Goal: Information Seeking & Learning: Learn about a topic

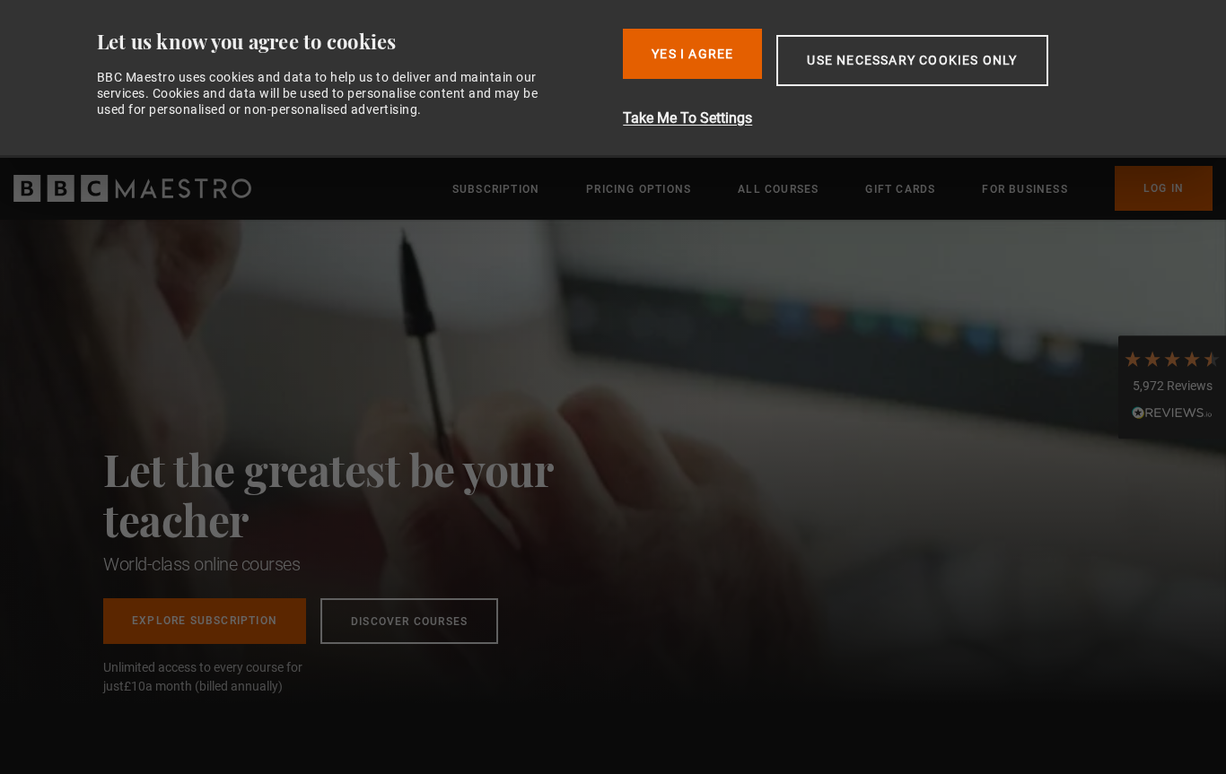
click at [657, 537] on div "Let the greatest be your teacher World-class online courses Explore Subscriptio…" at bounding box center [613, 462] width 1226 height 484
click at [684, 41] on button "Yes I Agree" at bounding box center [692, 54] width 139 height 50
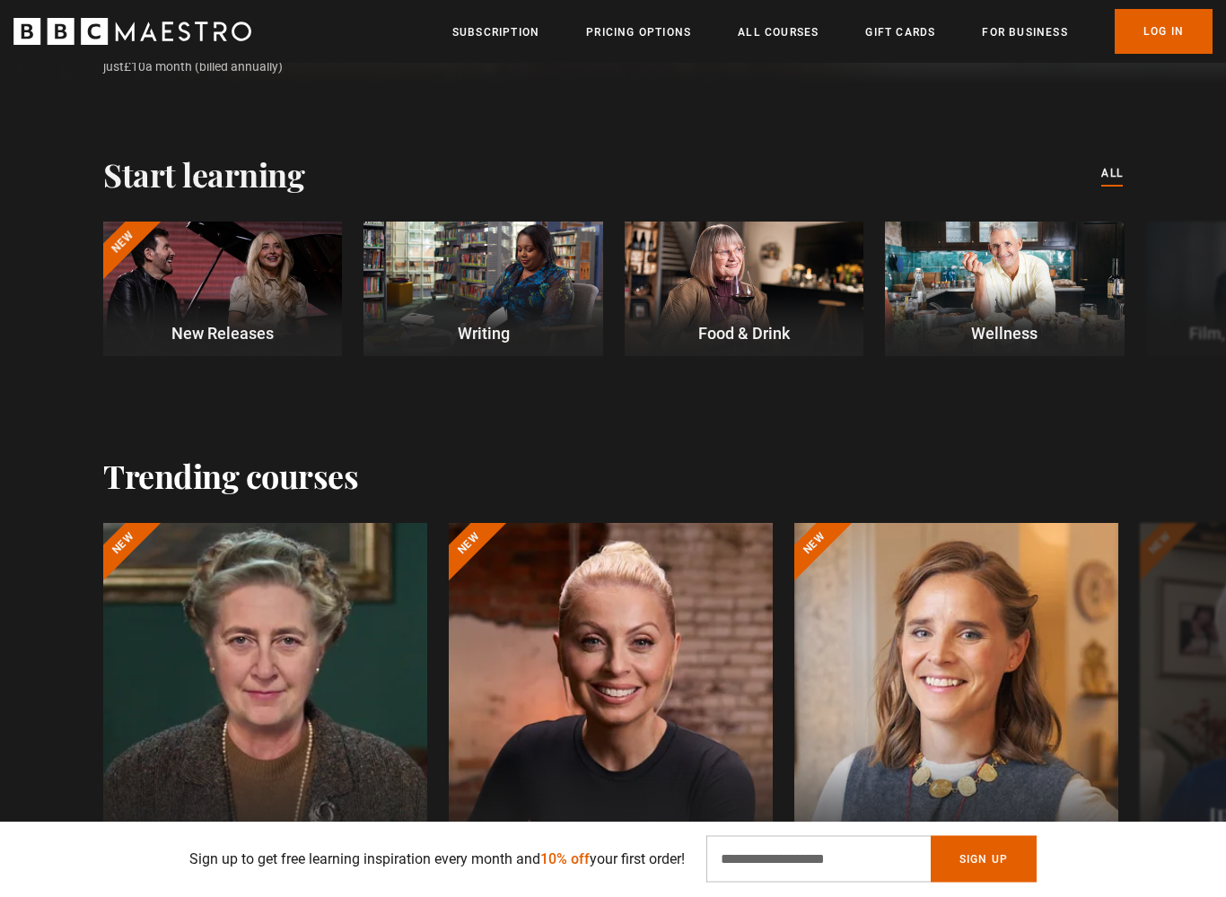
scroll to position [463, 0]
click at [1164, 27] on link "Log In" at bounding box center [1163, 31] width 98 height 45
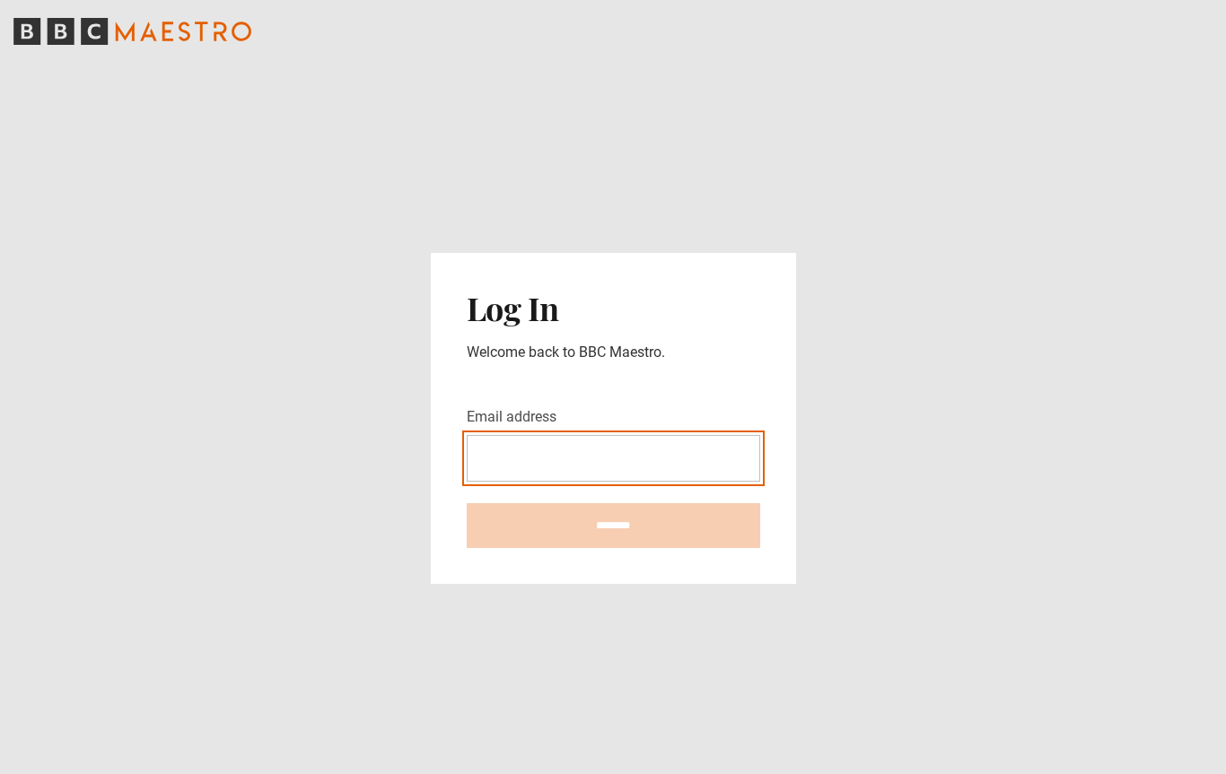
click at [519, 461] on input "Email address" at bounding box center [613, 458] width 293 height 47
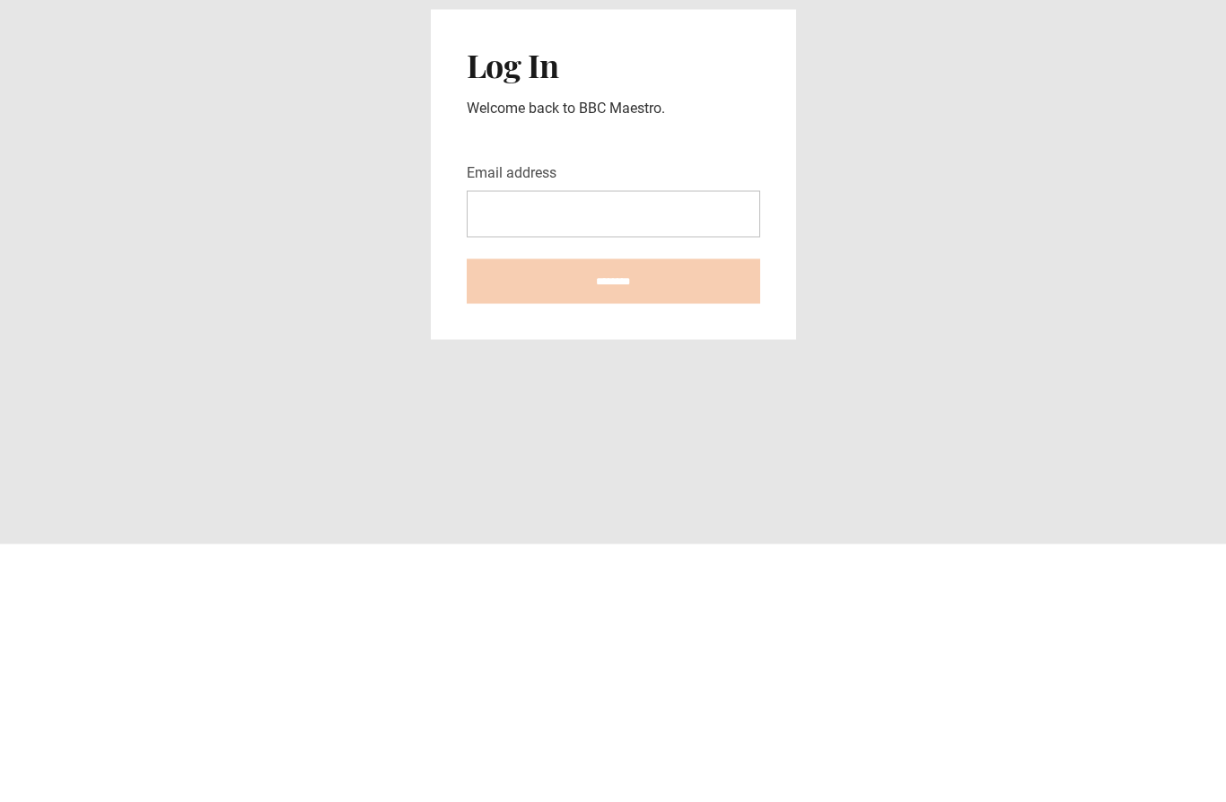
type input "**********"
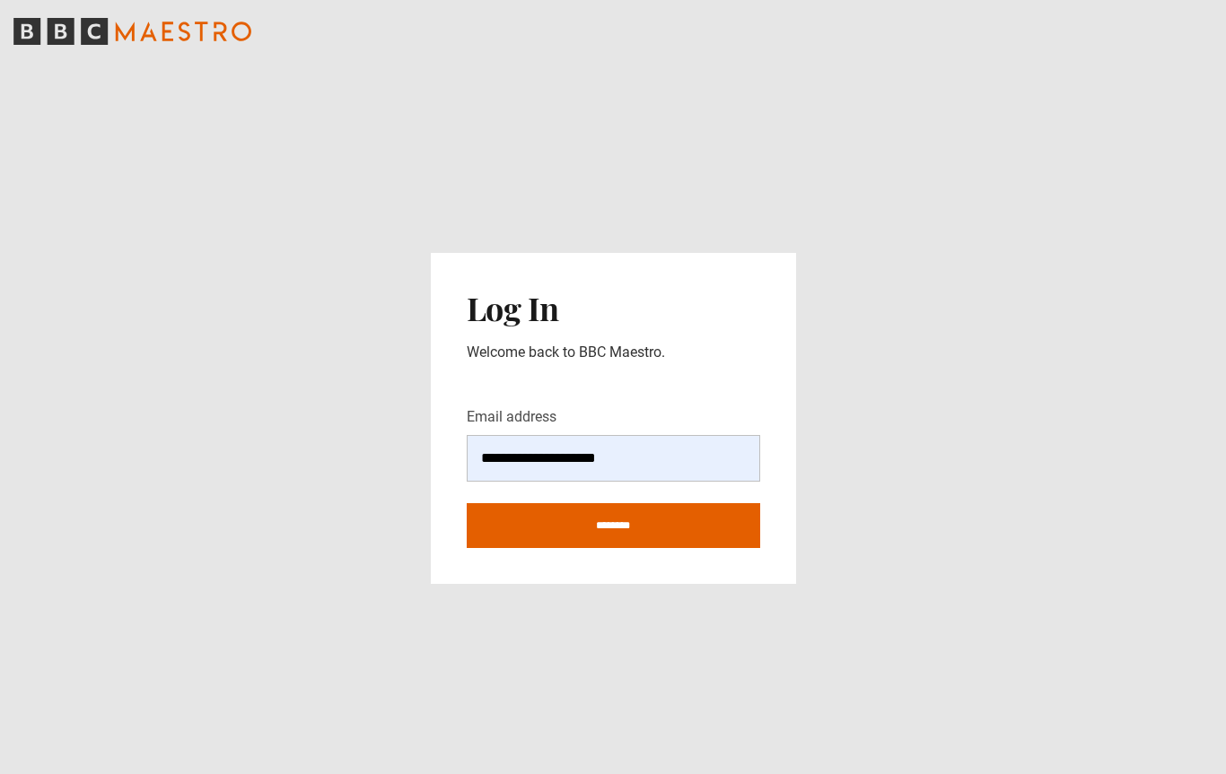
click at [608, 528] on input "********" at bounding box center [613, 525] width 293 height 45
type input "**********"
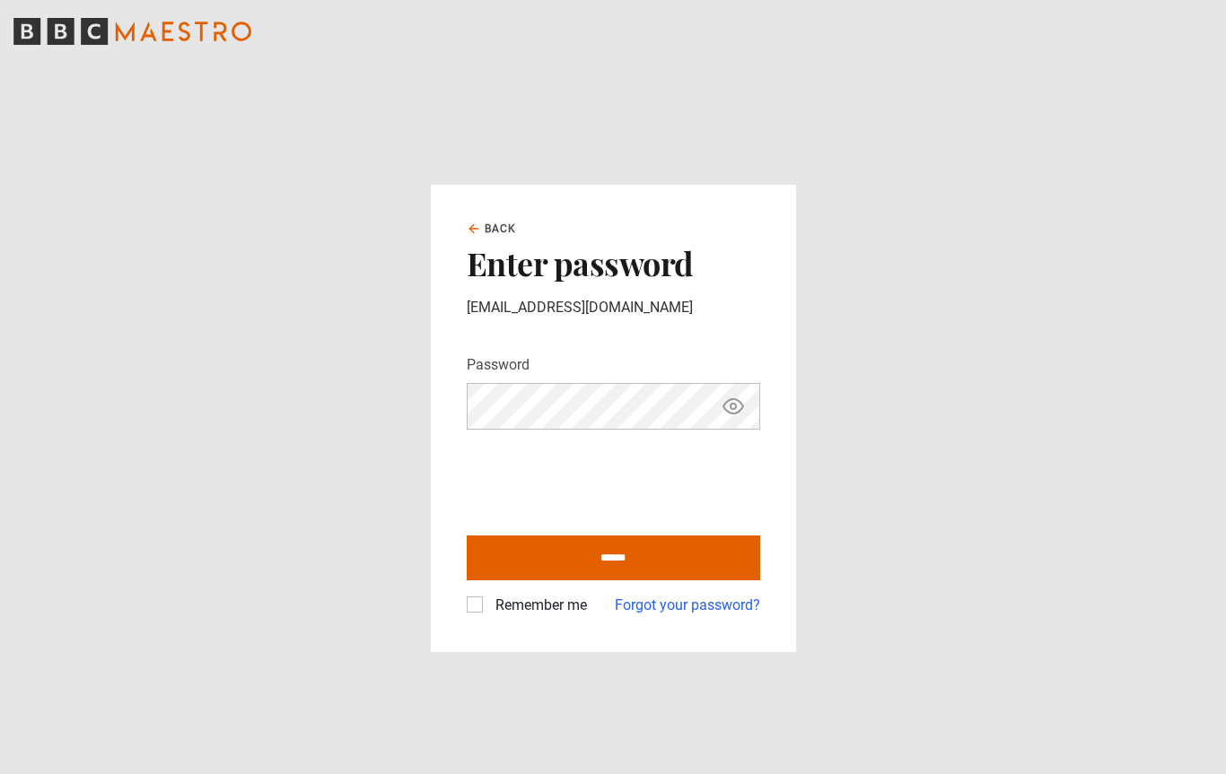
click at [617, 562] on input "******" at bounding box center [613, 558] width 293 height 45
type input "**********"
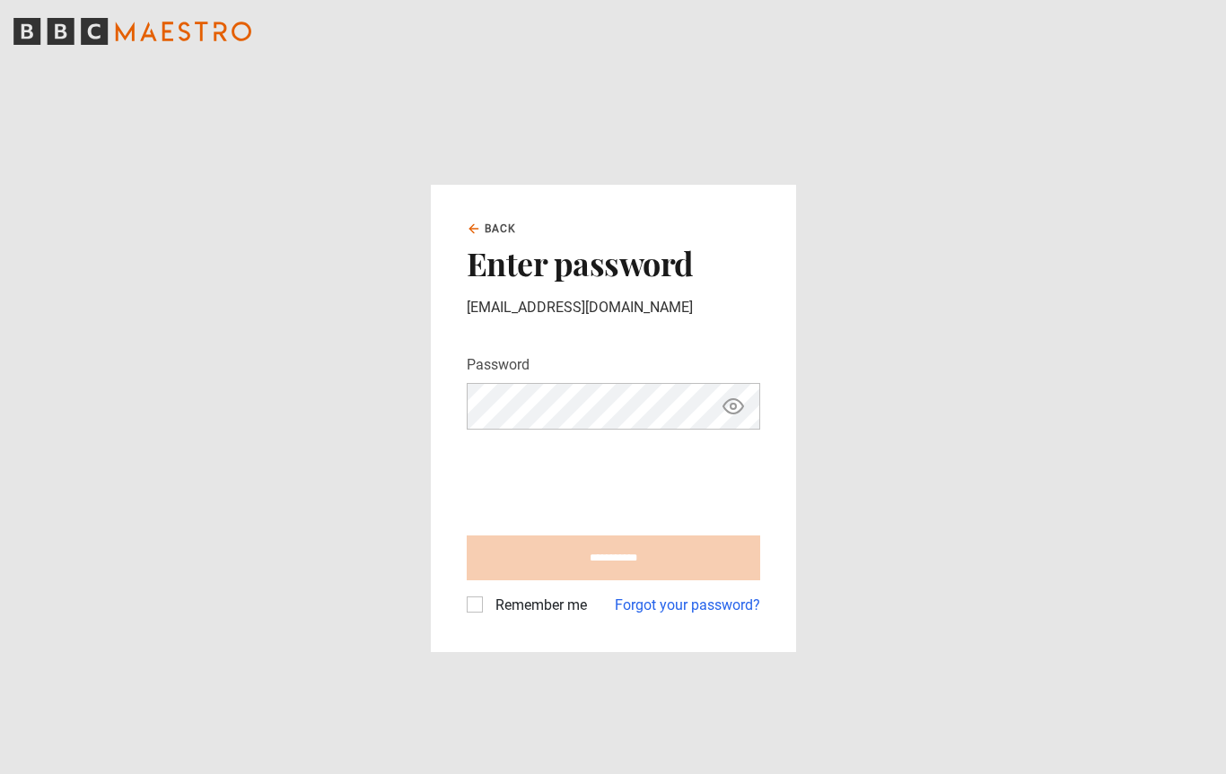
click at [488, 607] on label "Remember me" at bounding box center [537, 606] width 99 height 22
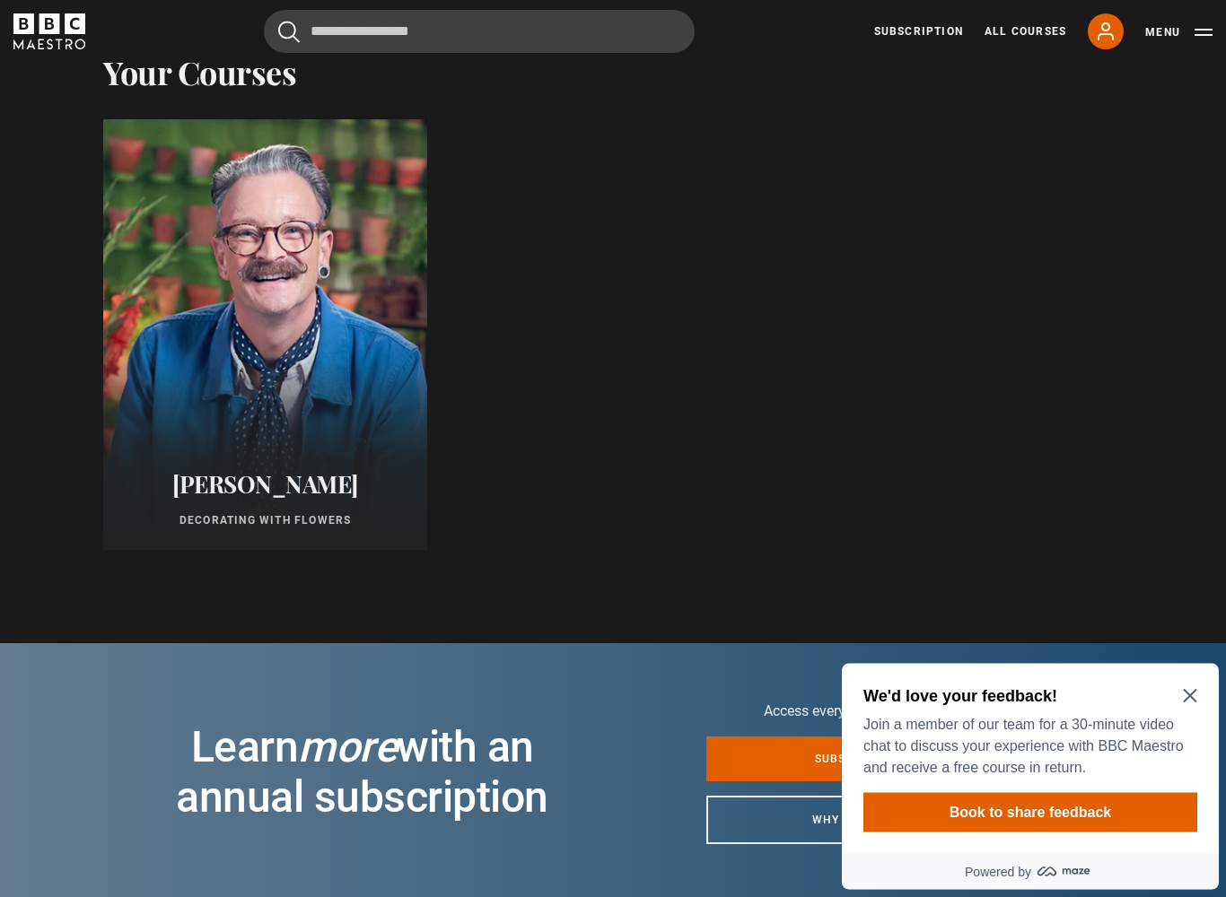
scroll to position [921, 0]
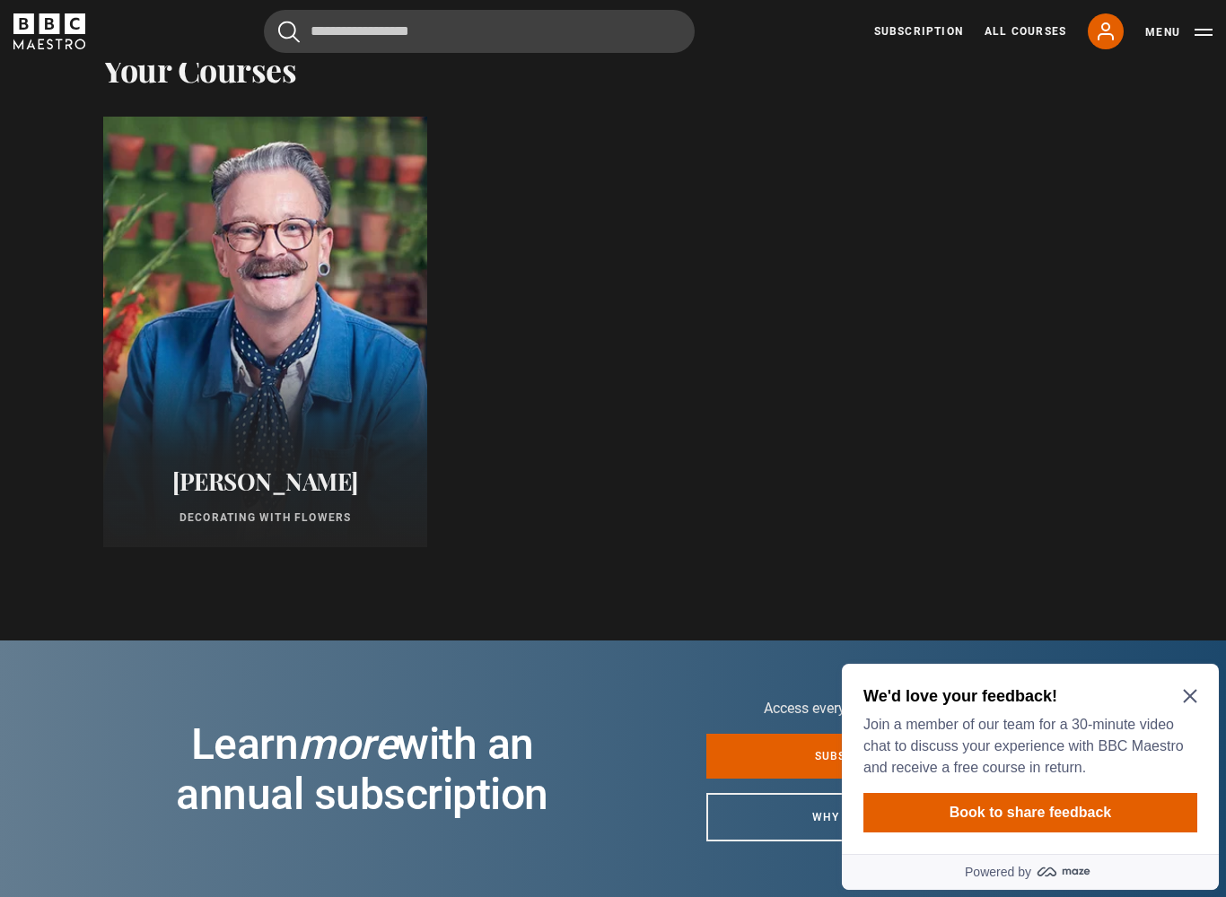
click at [1214, 697] on div "We'd love your feedback! Join a member of our team for a 30-minute video chat t…" at bounding box center [1030, 759] width 377 height 190
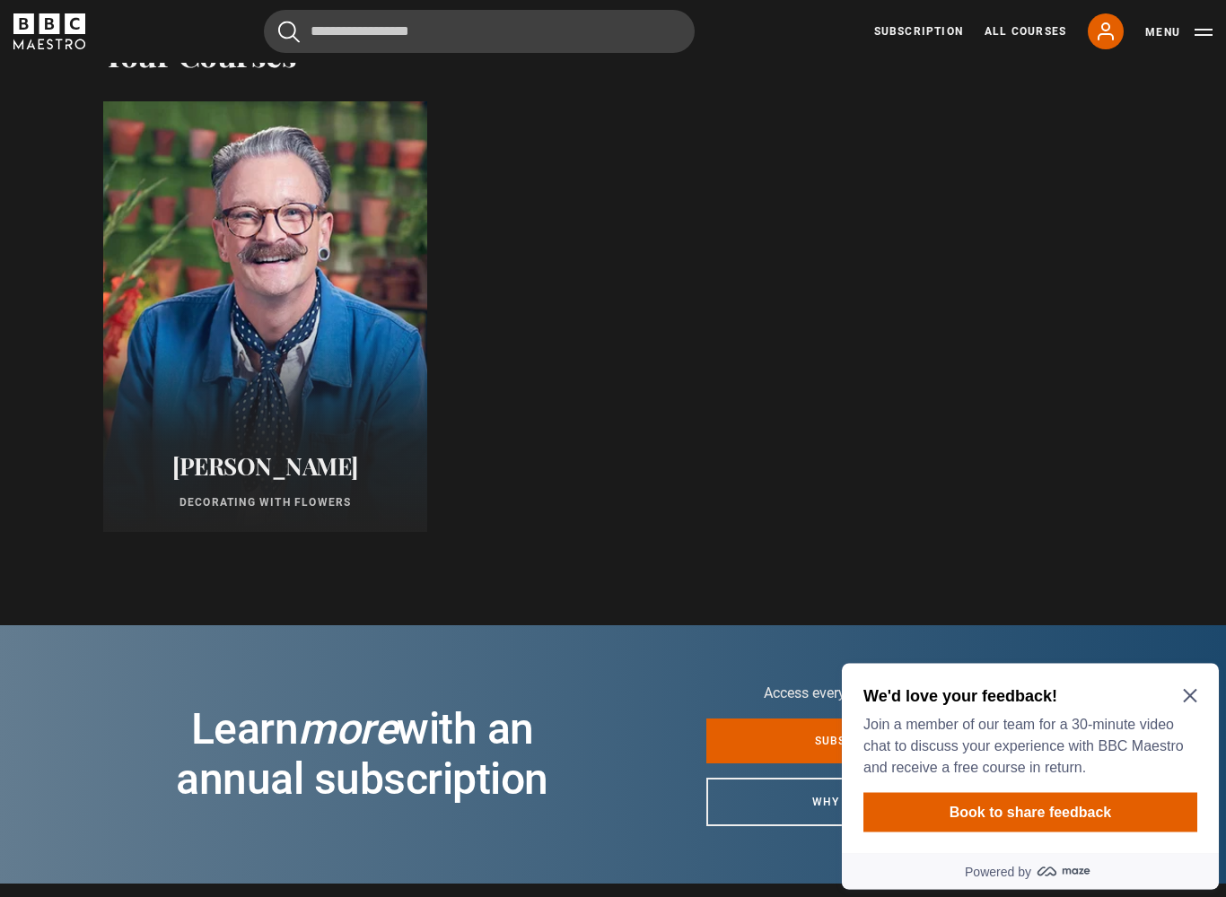
click at [1173, 713] on p "Join a member of our team for a 30-minute video chat to discuss your experience…" at bounding box center [1026, 745] width 327 height 65
click at [1180, 707] on div "We'd love your feedback! Join a member of our team for a 30-minute video chat t…" at bounding box center [1026, 731] width 327 height 93
click at [1208, 697] on div "We'd love your feedback! Join a member of our team for a 30-minute video chat t…" at bounding box center [1030, 758] width 377 height 190
click at [1183, 703] on icon "Close Maze Prompt" at bounding box center [1190, 695] width 14 height 14
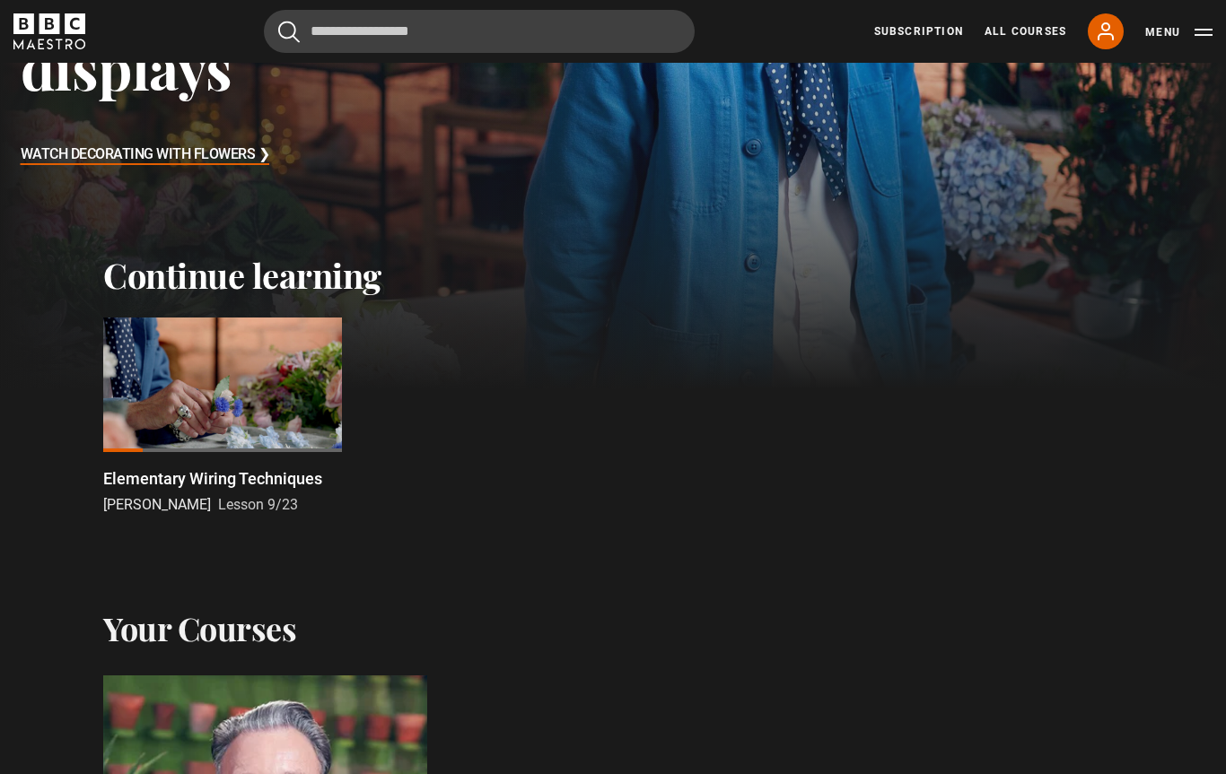
scroll to position [362, 0]
click at [238, 409] on div at bounding box center [222, 386] width 239 height 135
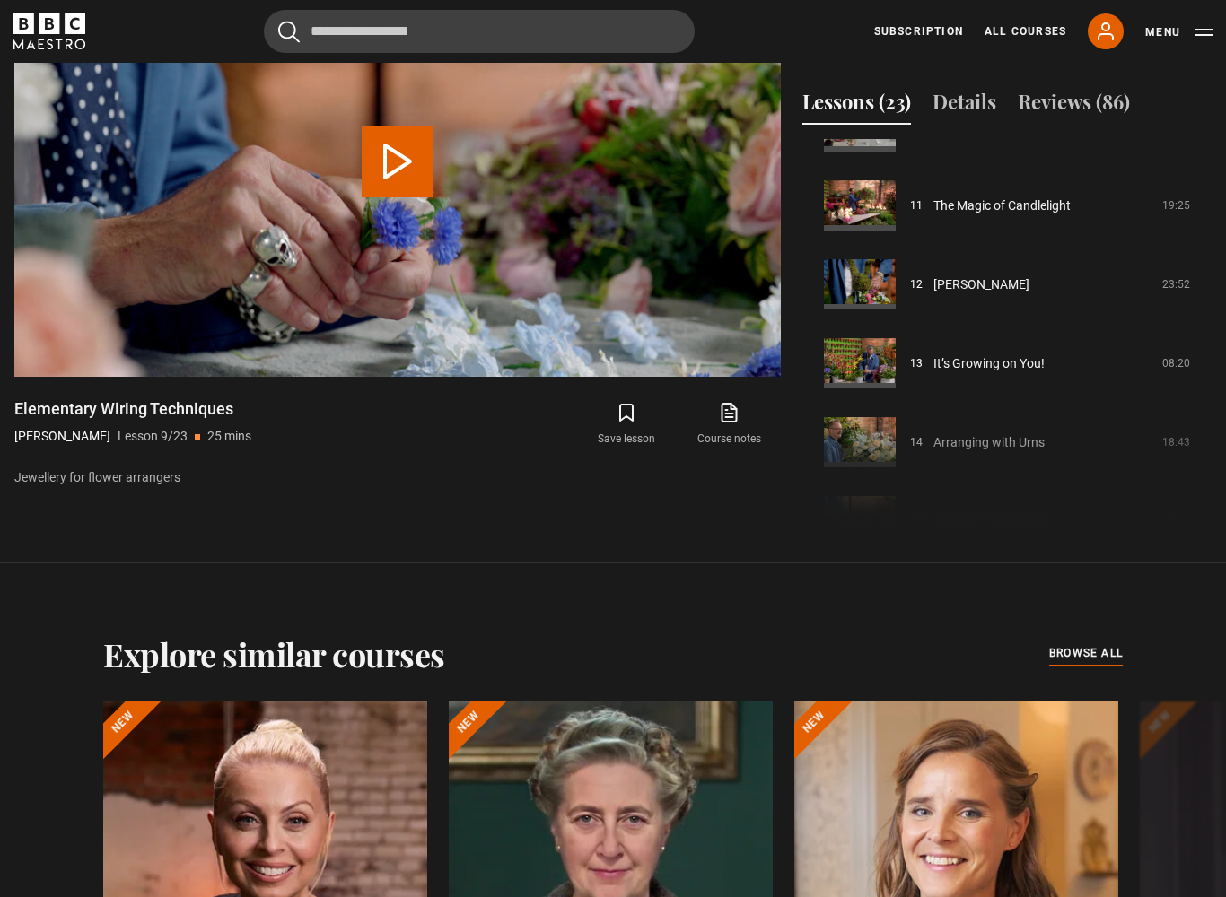
scroll to position [1032, 0]
click at [998, 452] on div "Course trailer 01 Decorating with Flowers Introduction 01:49 02 Conditioning Fl…" at bounding box center [1006, 333] width 409 height 388
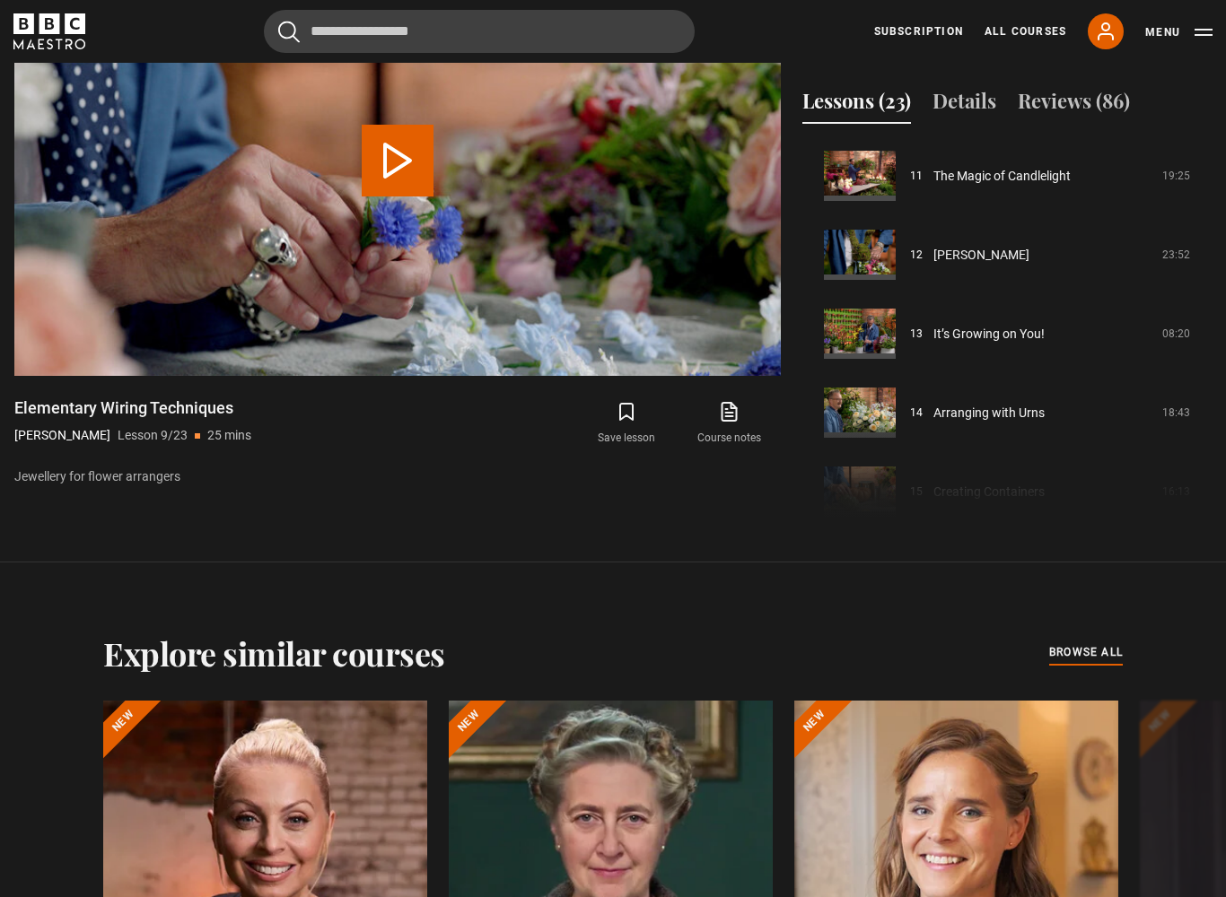
scroll to position [1033, 0]
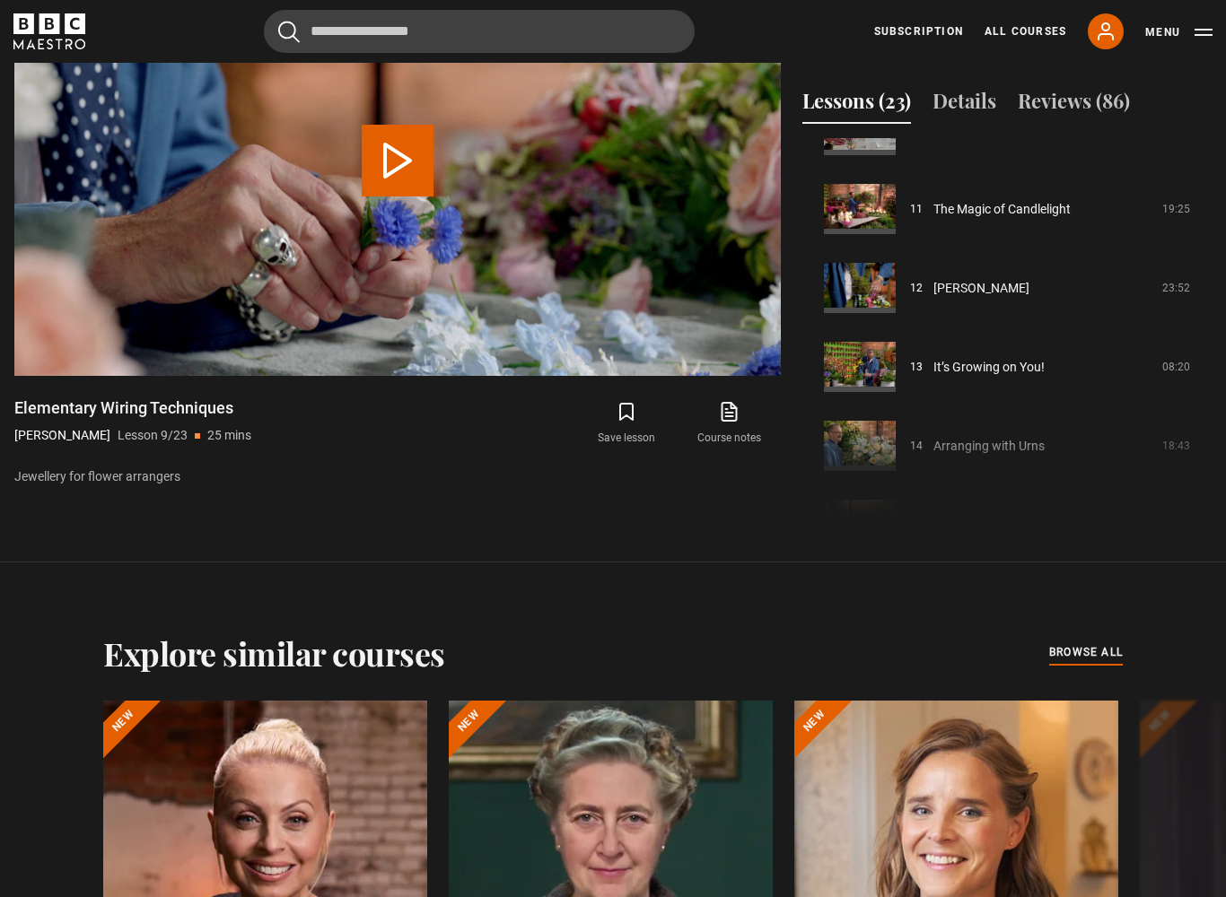
click at [985, 442] on div "Course trailer 01 Decorating with Flowers Introduction 01:49 02 Conditioning Fl…" at bounding box center [1006, 332] width 409 height 388
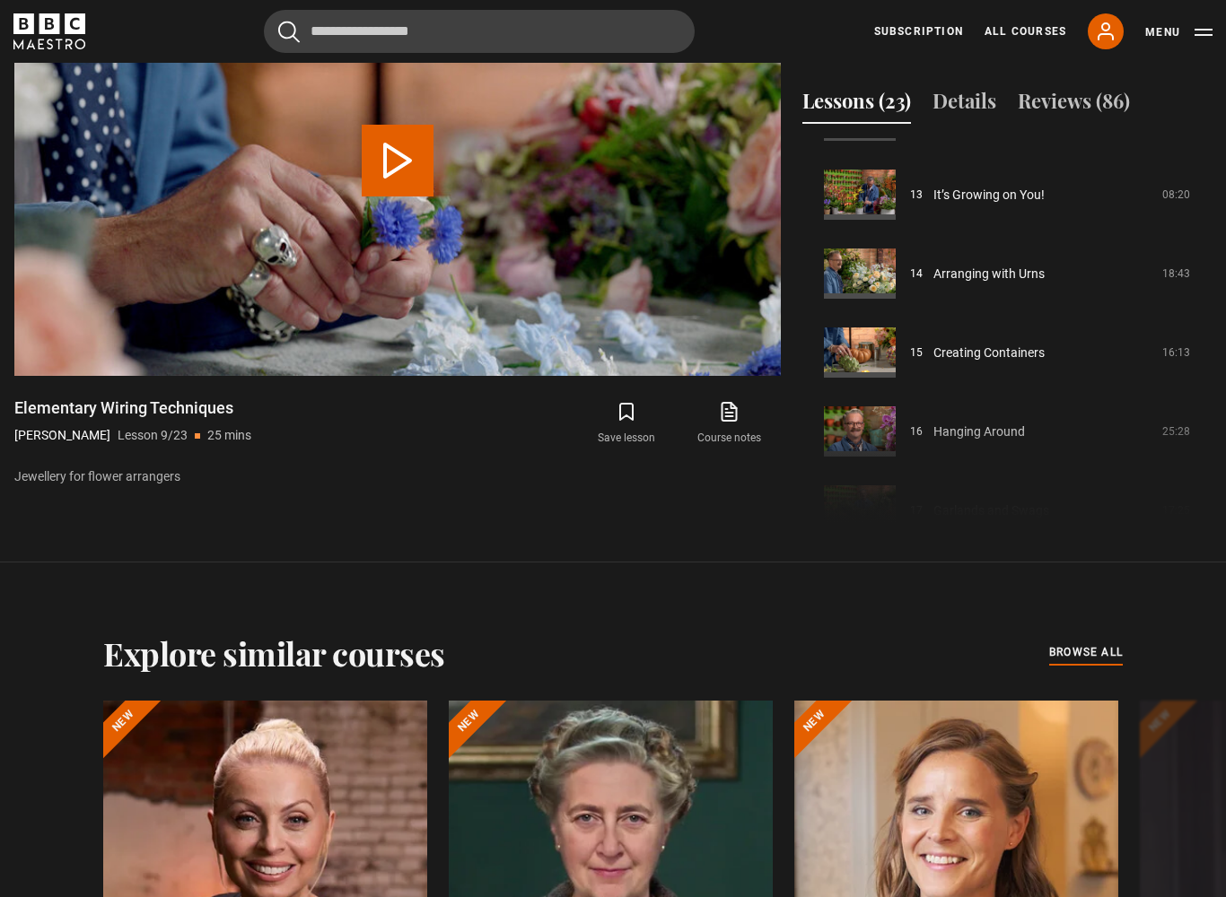
scroll to position [1010, 0]
click at [996, 279] on link "Arranging with Urns" at bounding box center [988, 273] width 111 height 19
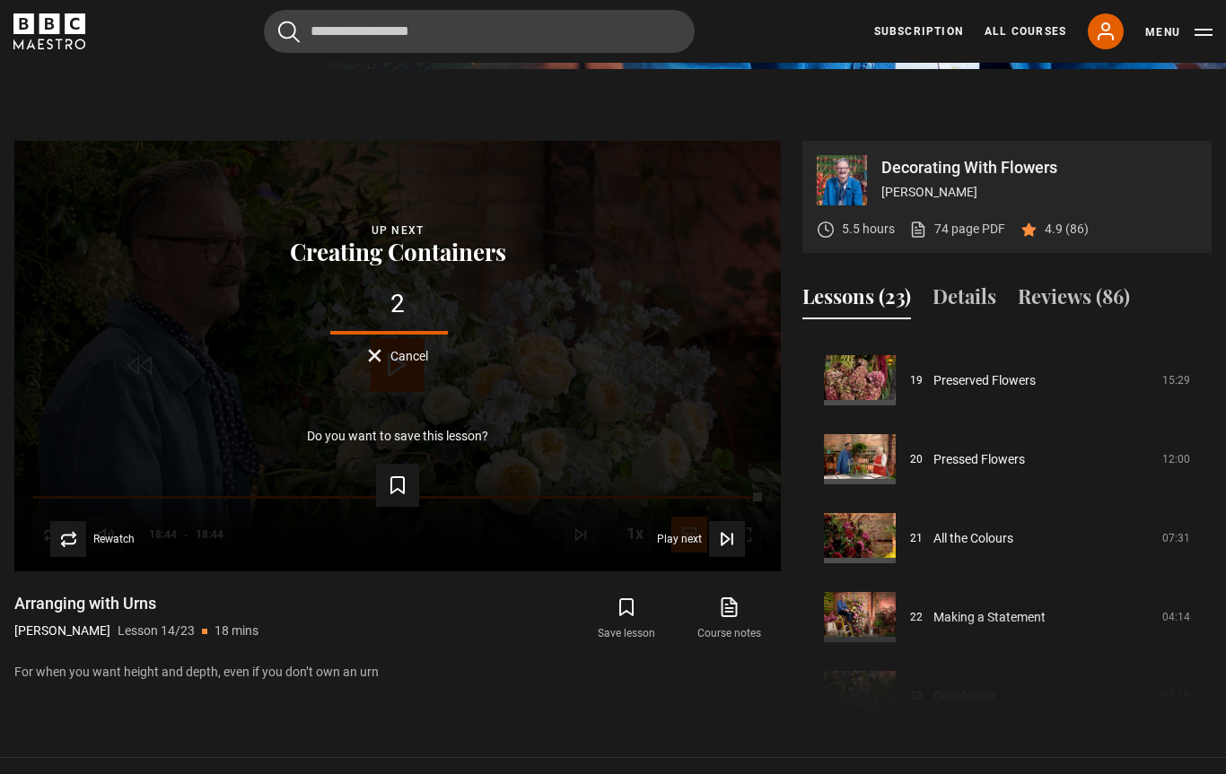
scroll to position [1495, 0]
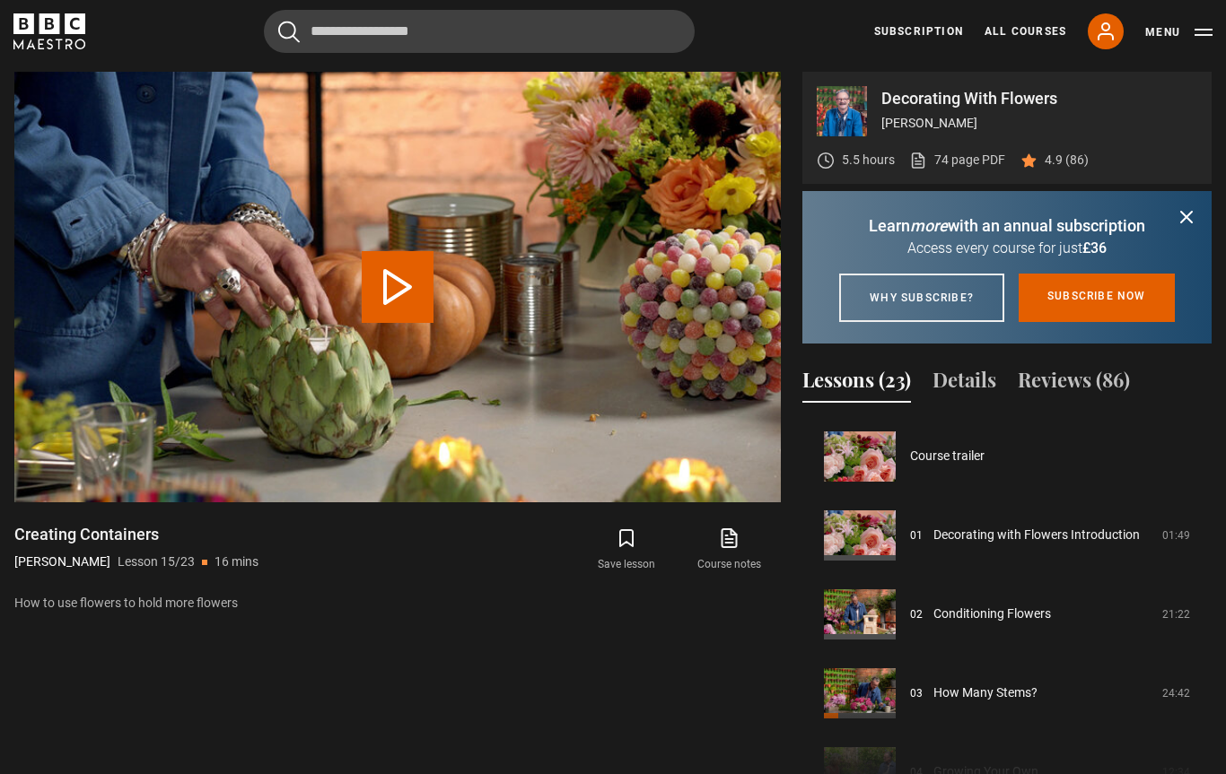
click at [987, 624] on link "Conditioning Flowers" at bounding box center [992, 614] width 118 height 19
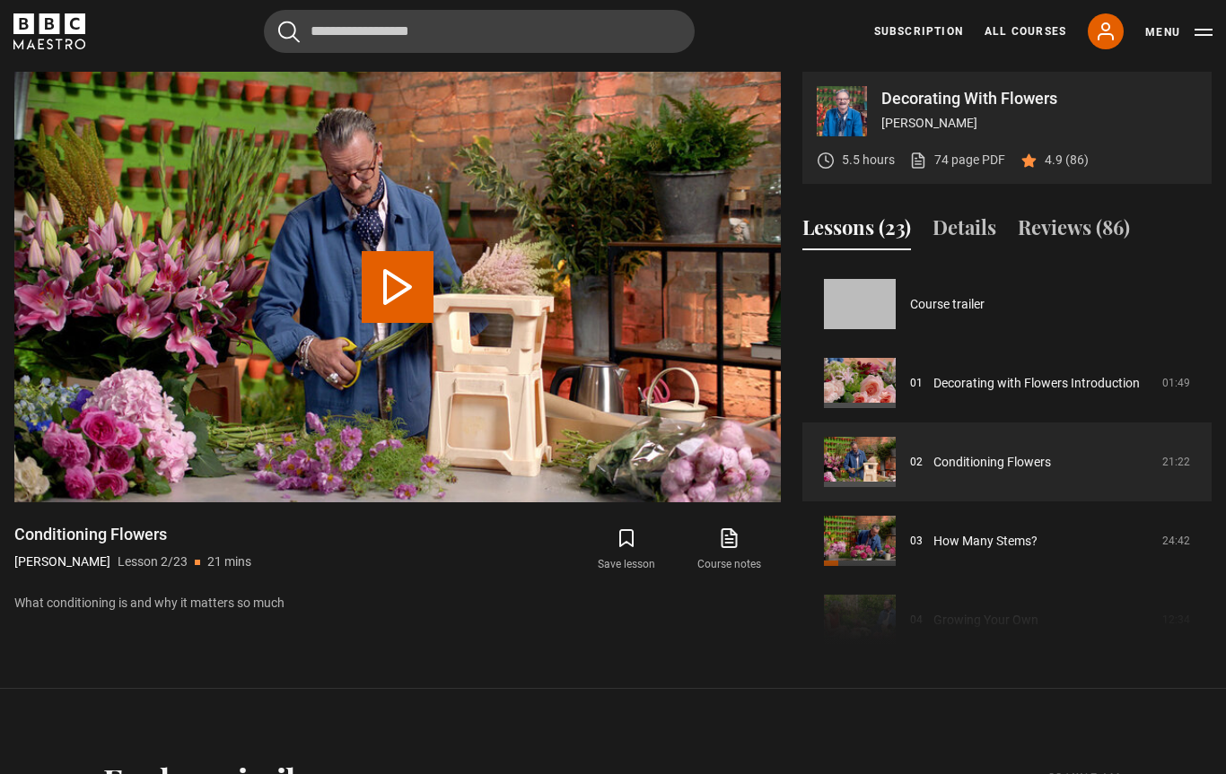
scroll to position [79, 0]
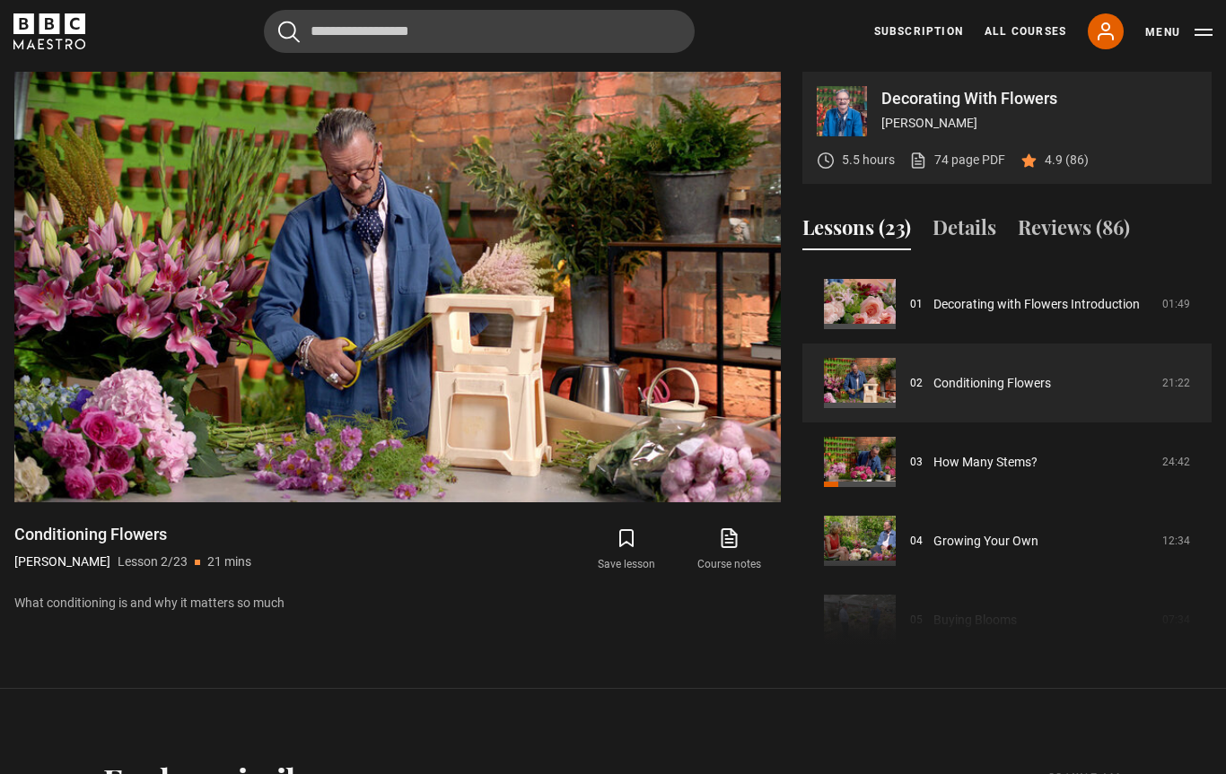
click at [746, 476] on video-js "Video Player is loading. Play Lesson Conditioning Flowers 10s Skip Back 10 seco…" at bounding box center [397, 287] width 766 height 431
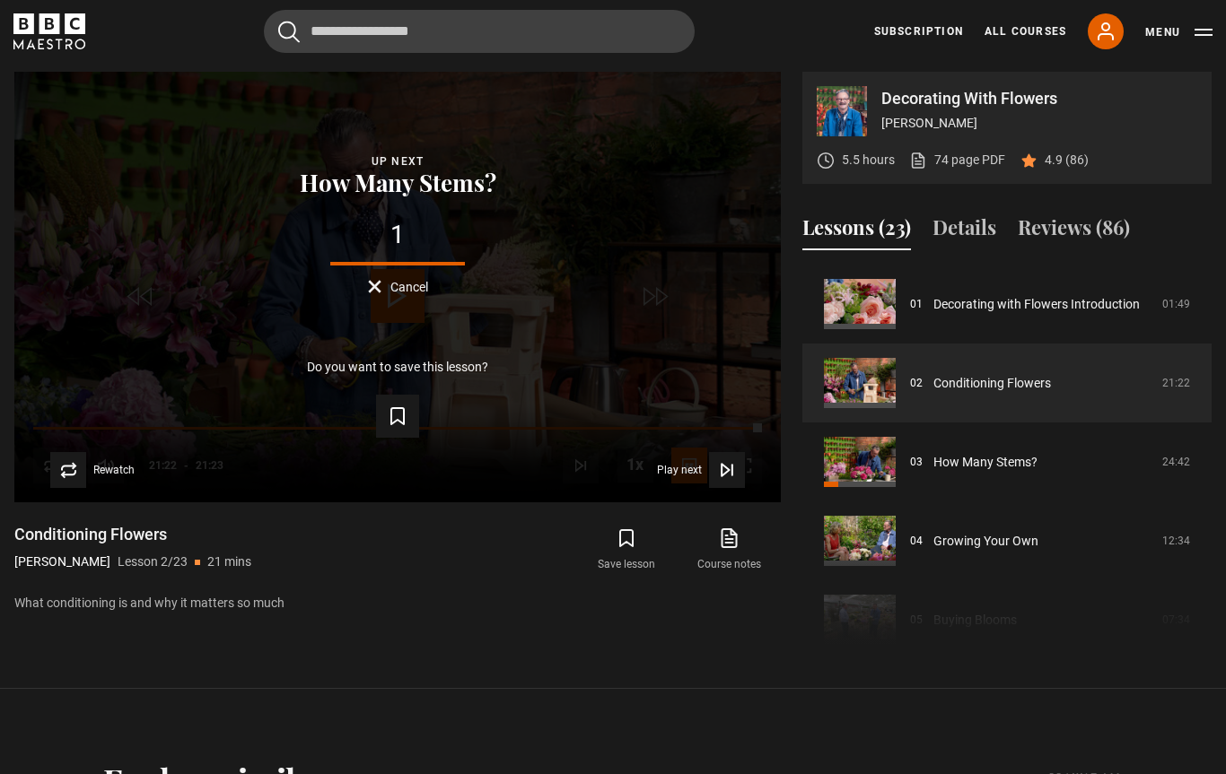
scroll to position [762, 0]
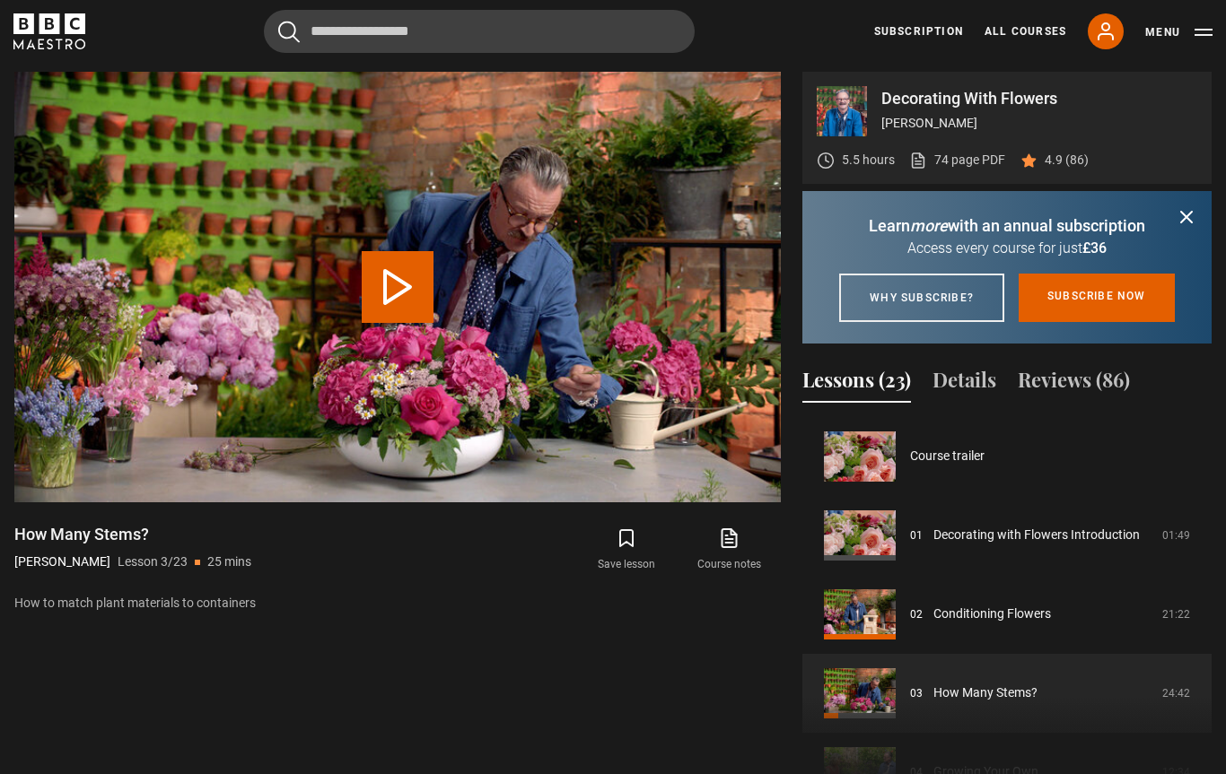
scroll to position [158, 0]
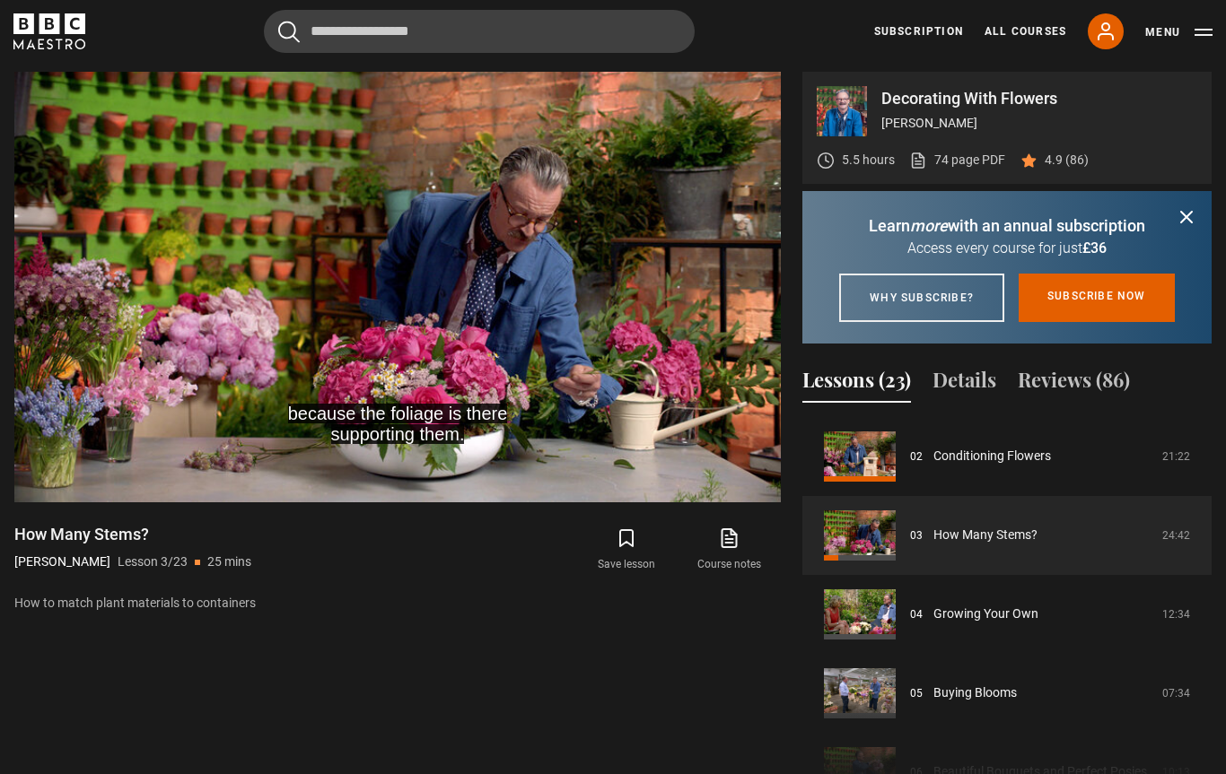
click at [747, 478] on video-js "because the foliage is there supporting them. Video Player is loading. Play Les…" at bounding box center [397, 287] width 766 height 431
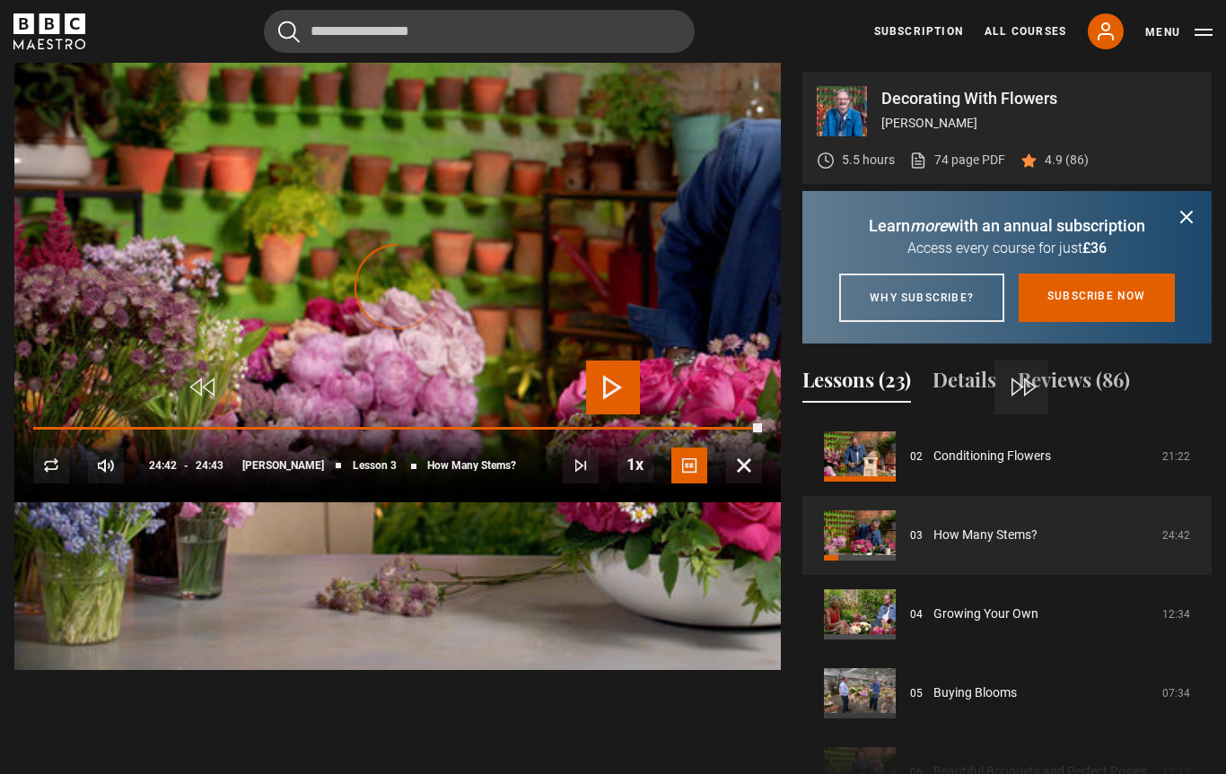
scroll to position [762, 0]
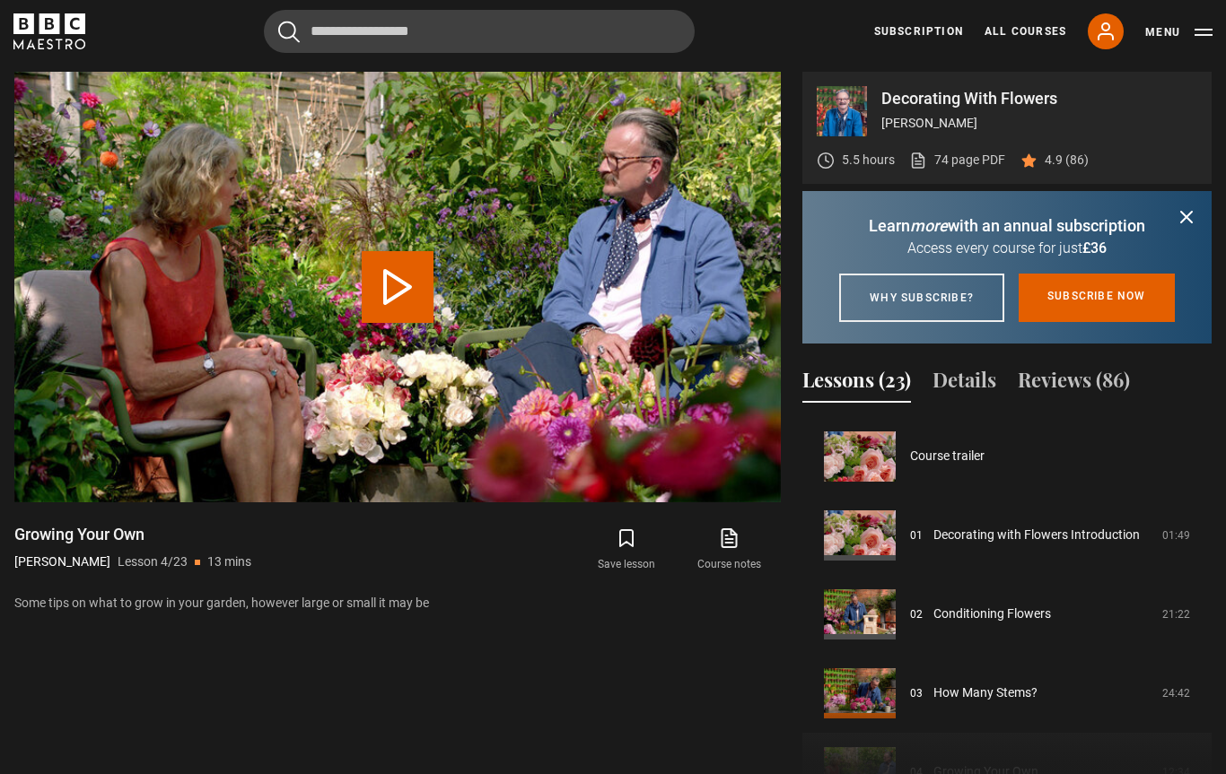
scroll to position [237, 0]
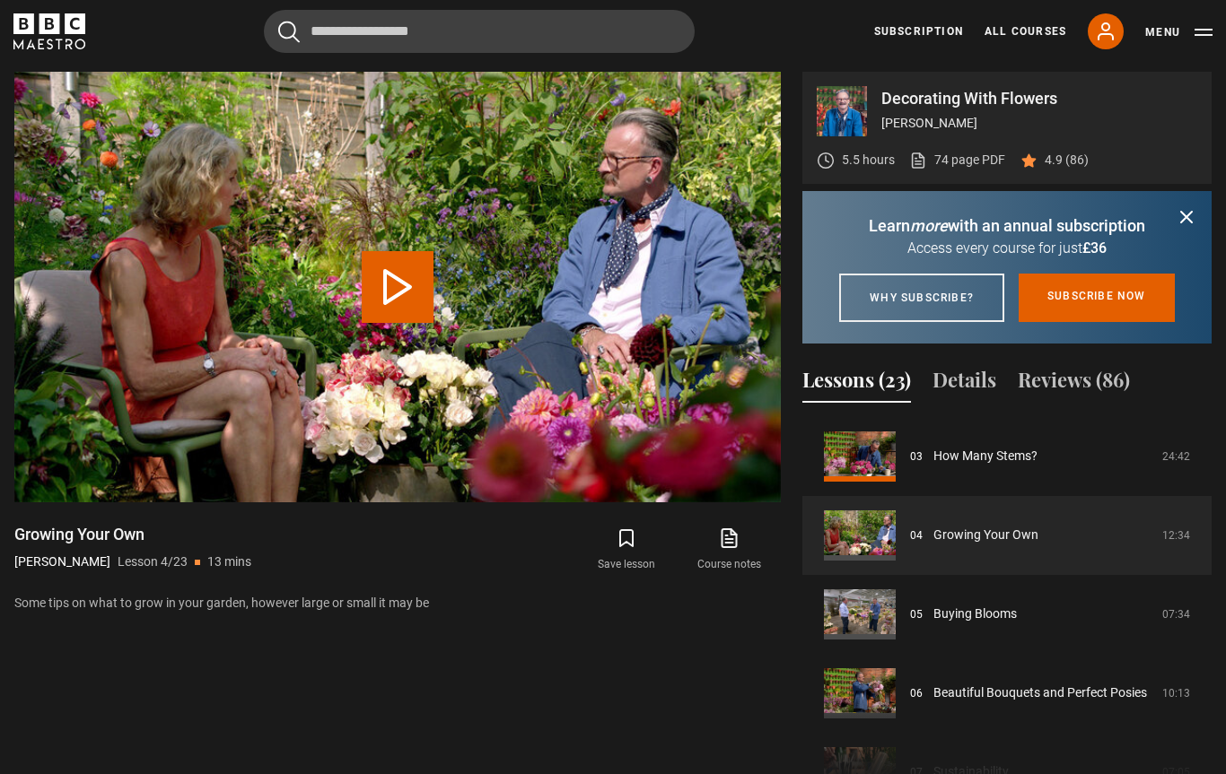
click at [992, 624] on link "Buying Blooms" at bounding box center [974, 614] width 83 height 19
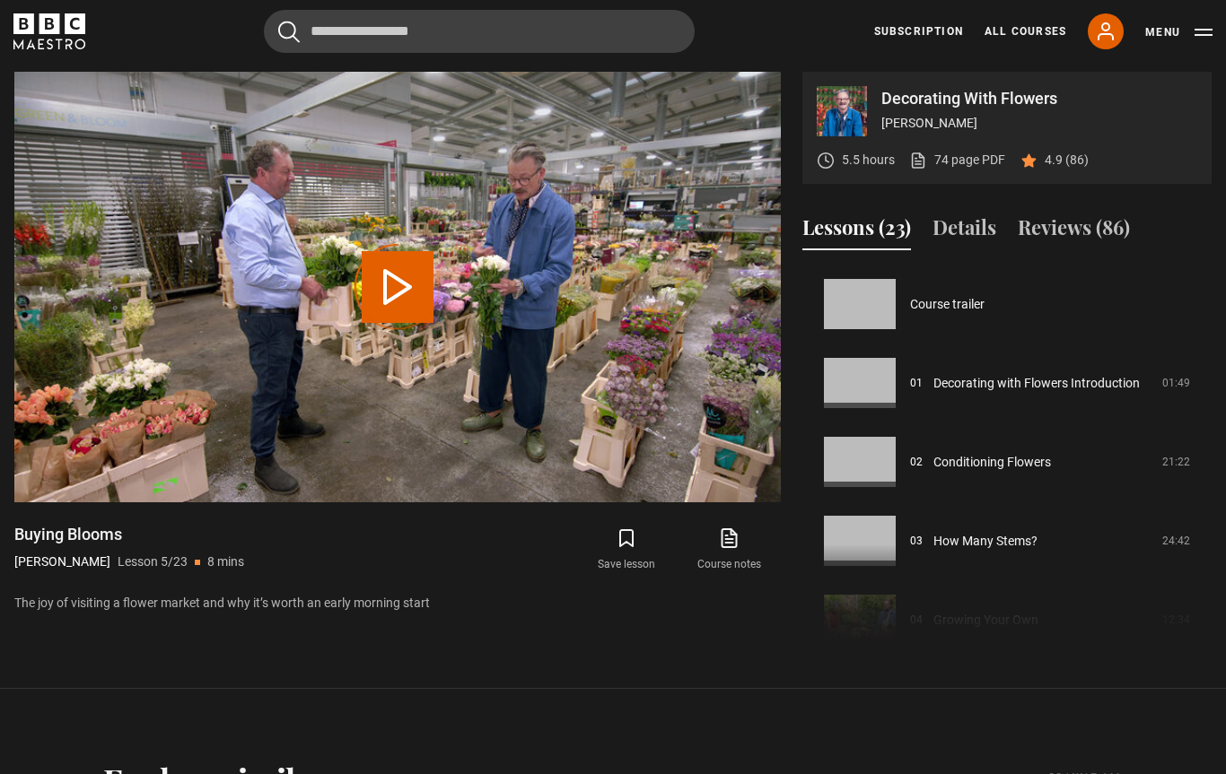
scroll to position [316, 0]
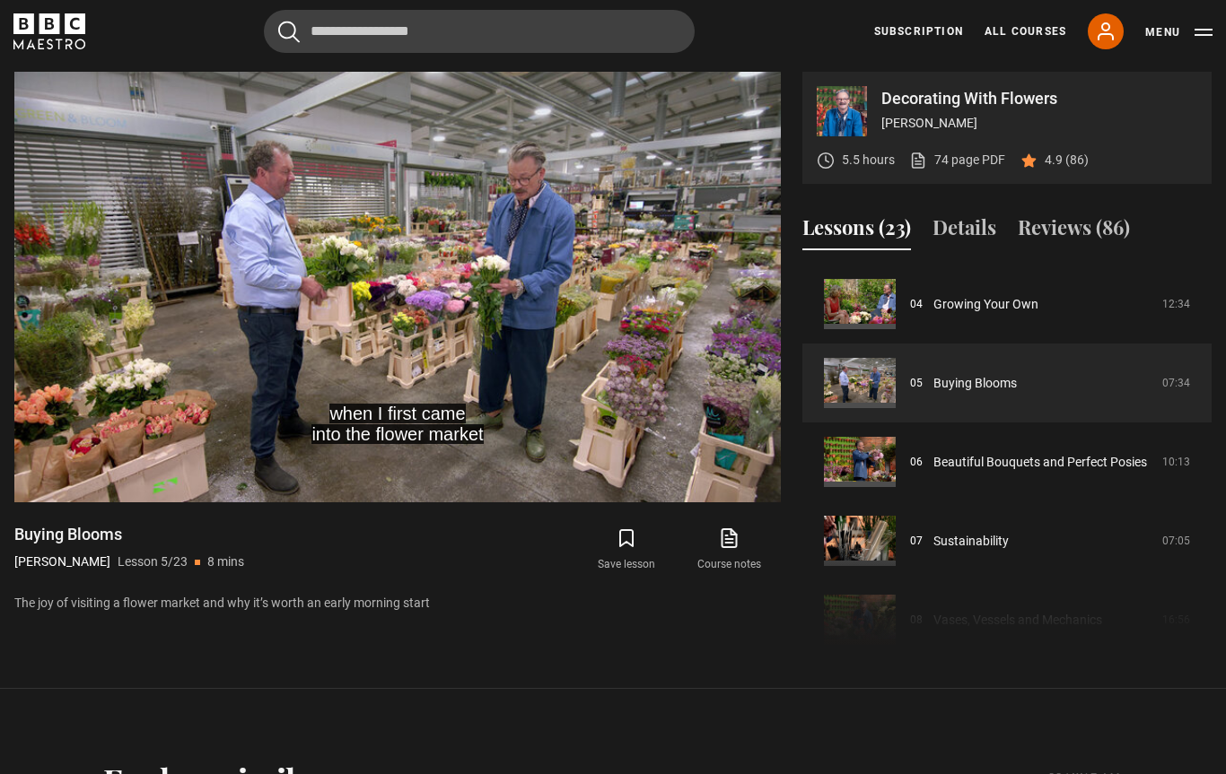
click at [738, 498] on video-js "when I first came into the flower market Video Player is loading. Play Lesson B…" at bounding box center [397, 287] width 766 height 431
click at [734, 460] on video-js "the smell, the scents Video Player is loading. Play Lesson Buying Blooms 10s Sk…" at bounding box center [397, 287] width 766 height 431
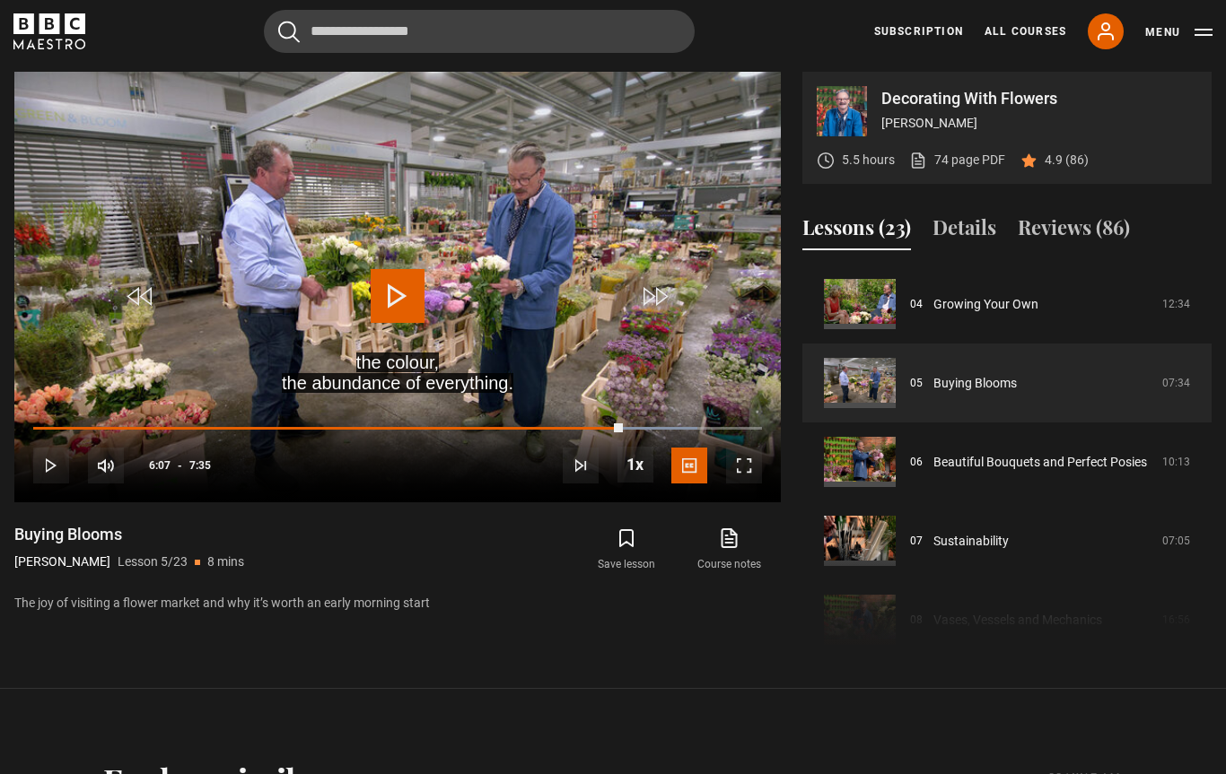
click at [759, 450] on span "Video Player" at bounding box center [744, 466] width 36 height 36
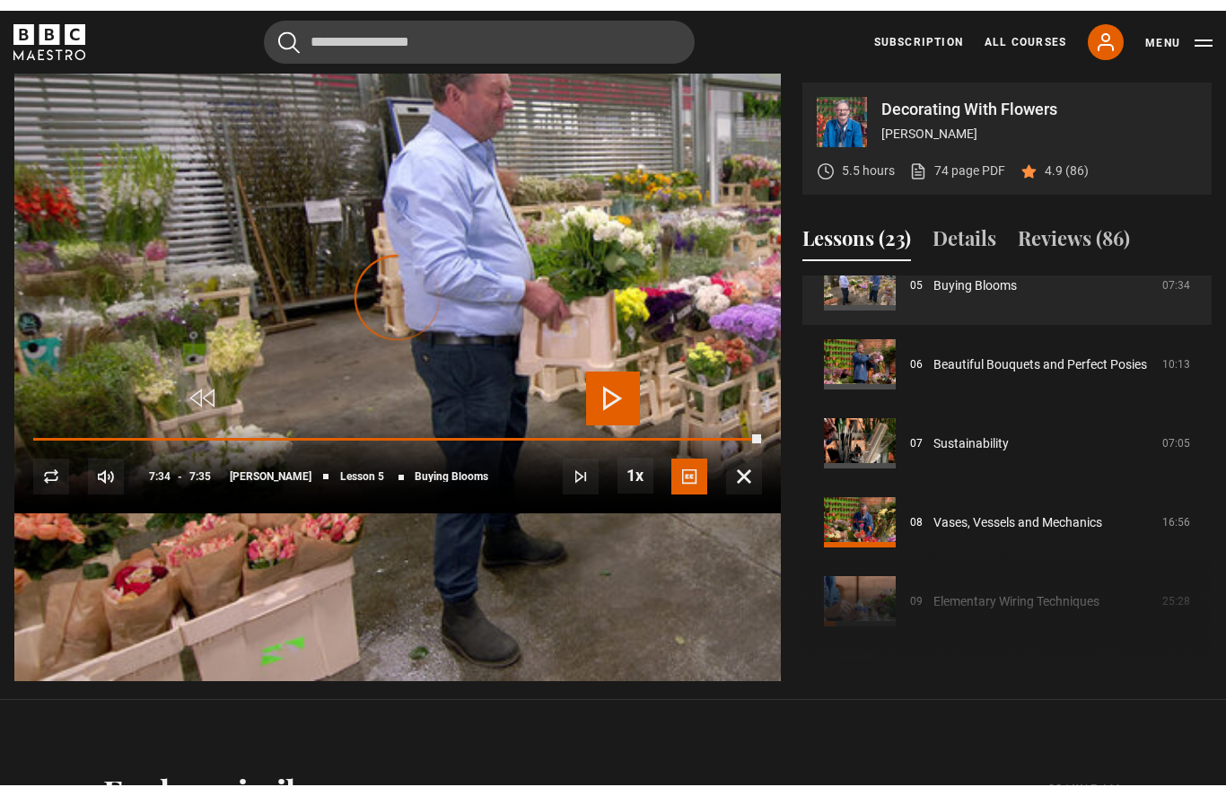
scroll to position [425, 0]
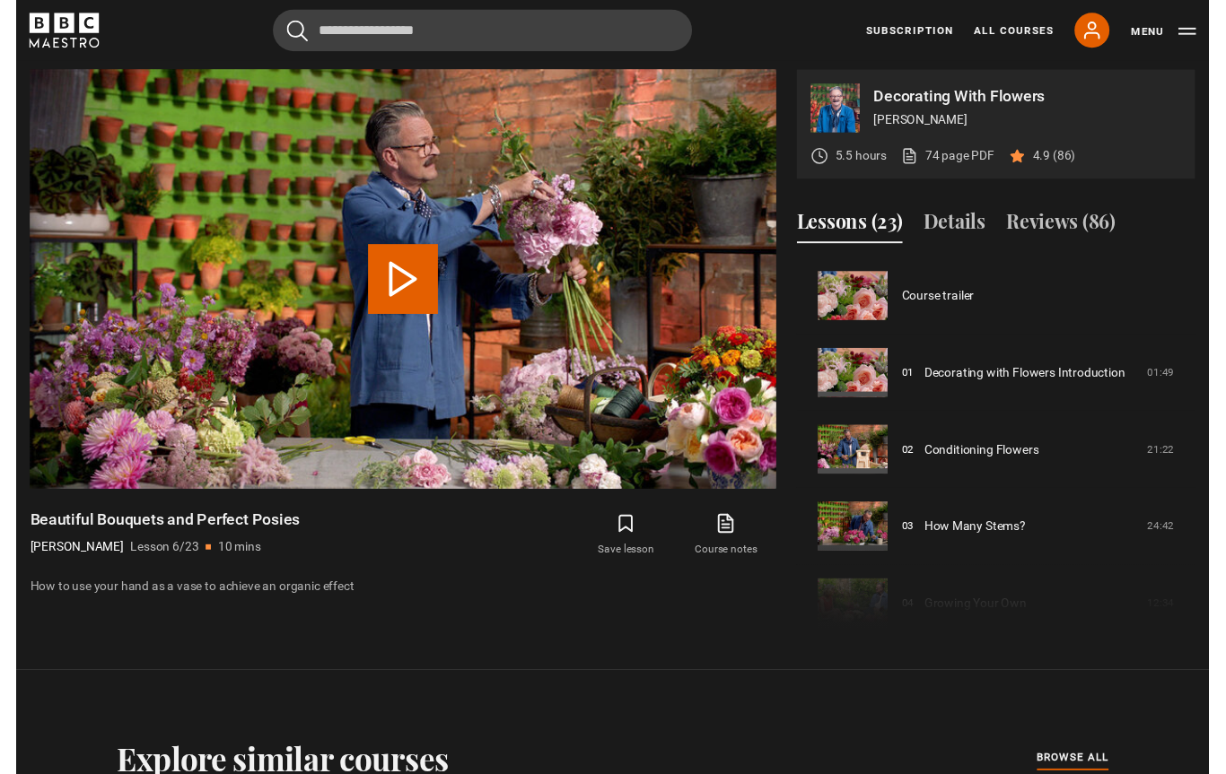
scroll to position [395, 0]
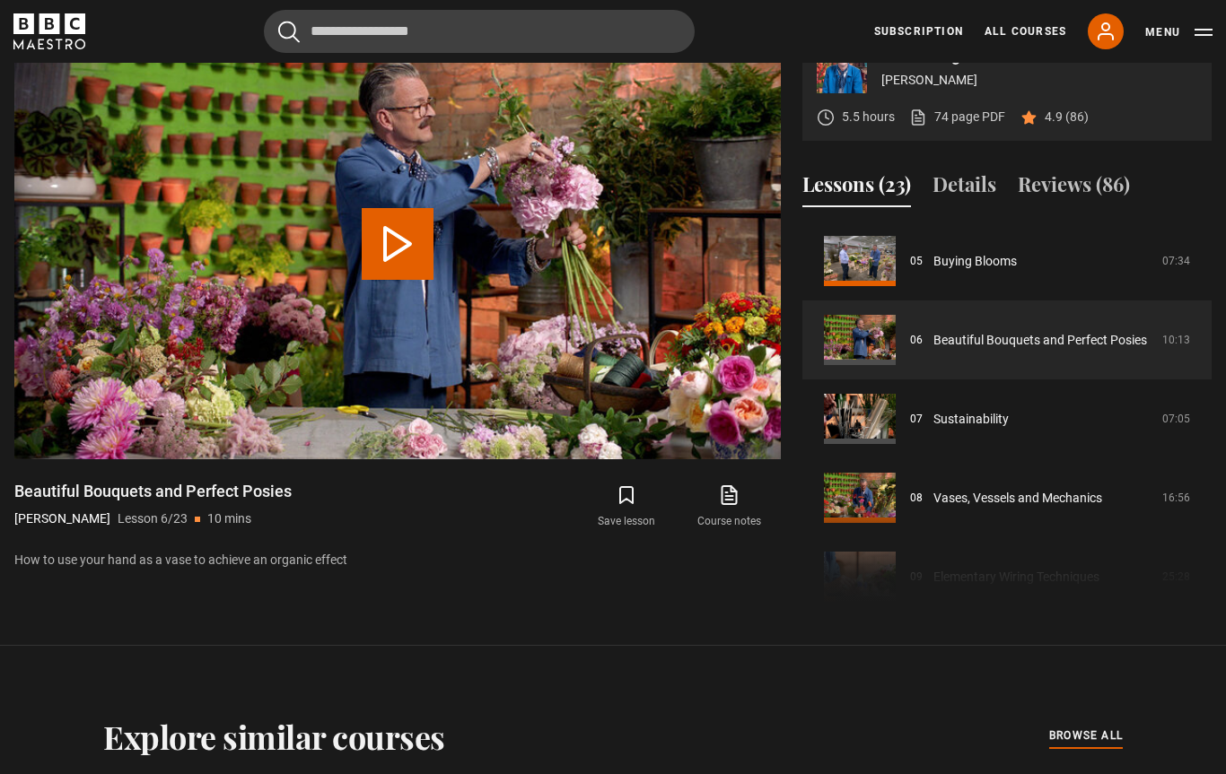
click at [1012, 511] on div "Course trailer 01 Decorating with Flowers Introduction 01:49 02 Conditioning Fl…" at bounding box center [1006, 416] width 409 height 388
click at [1071, 495] on link "Vases, Vessels and Mechanics" at bounding box center [1017, 498] width 169 height 19
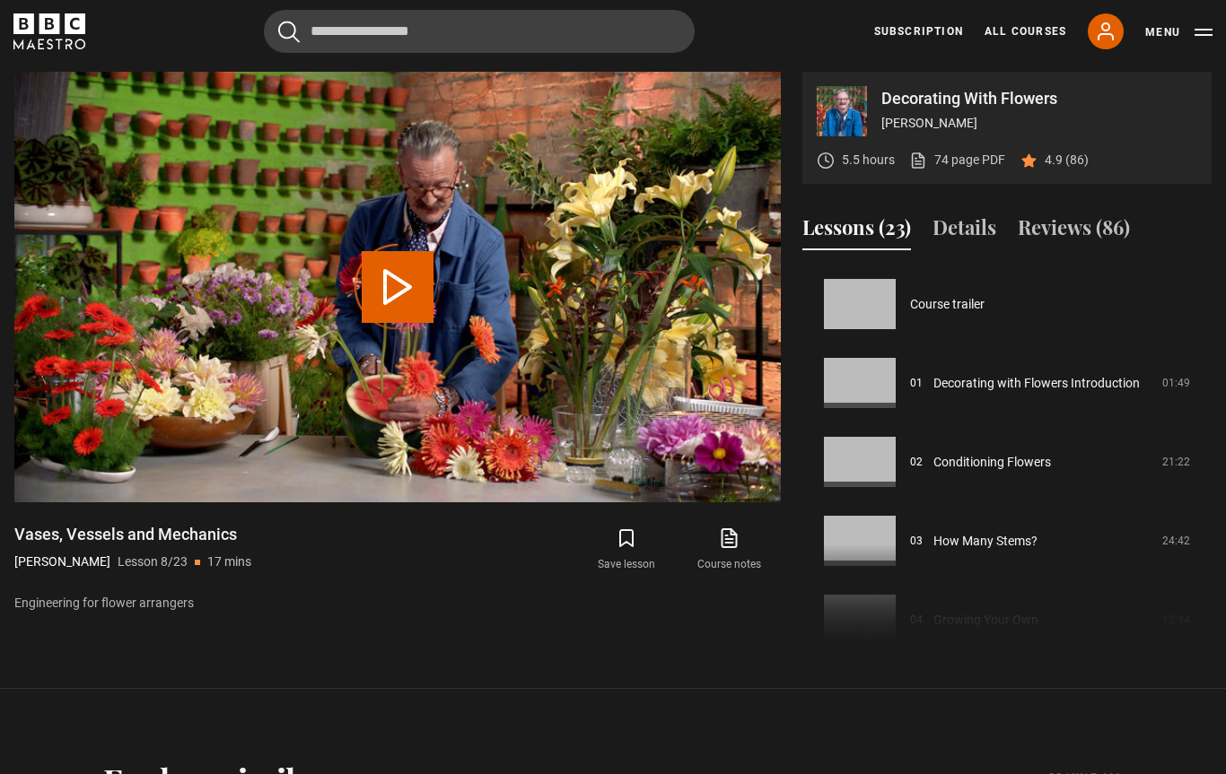
scroll to position [553, 0]
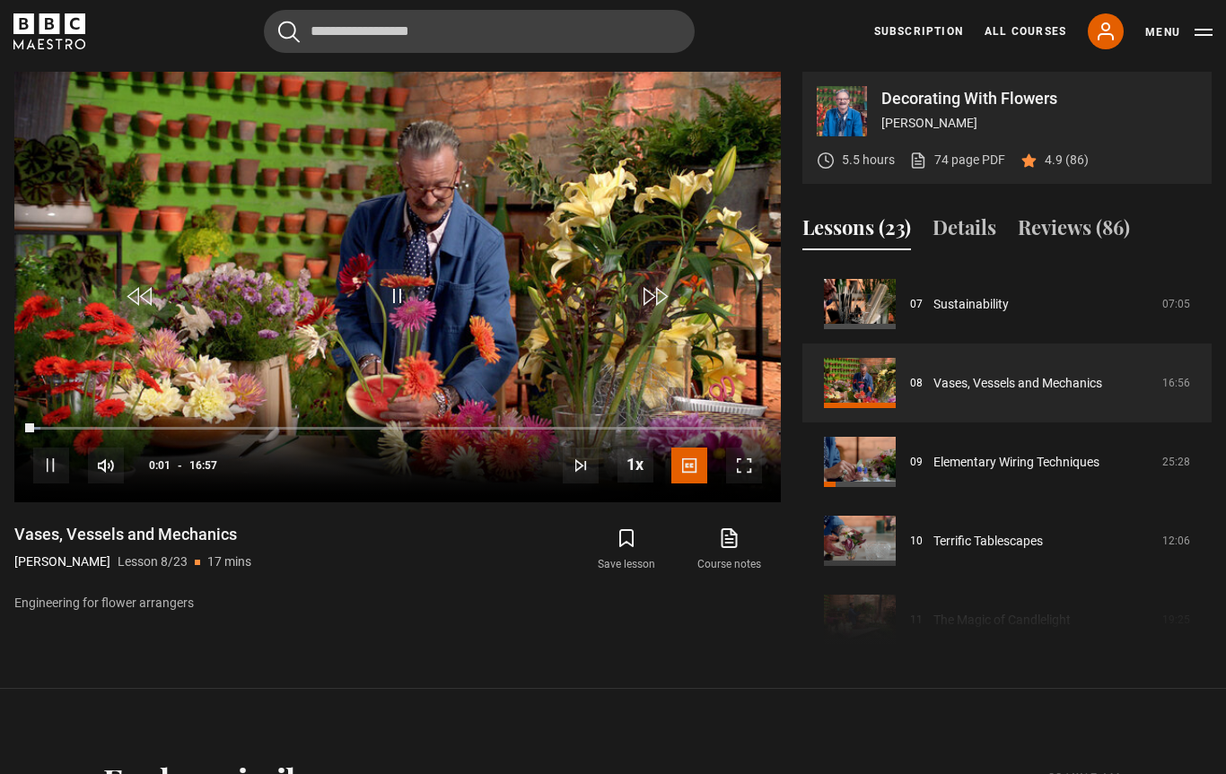
click at [742, 458] on span "Video Player" at bounding box center [744, 466] width 36 height 36
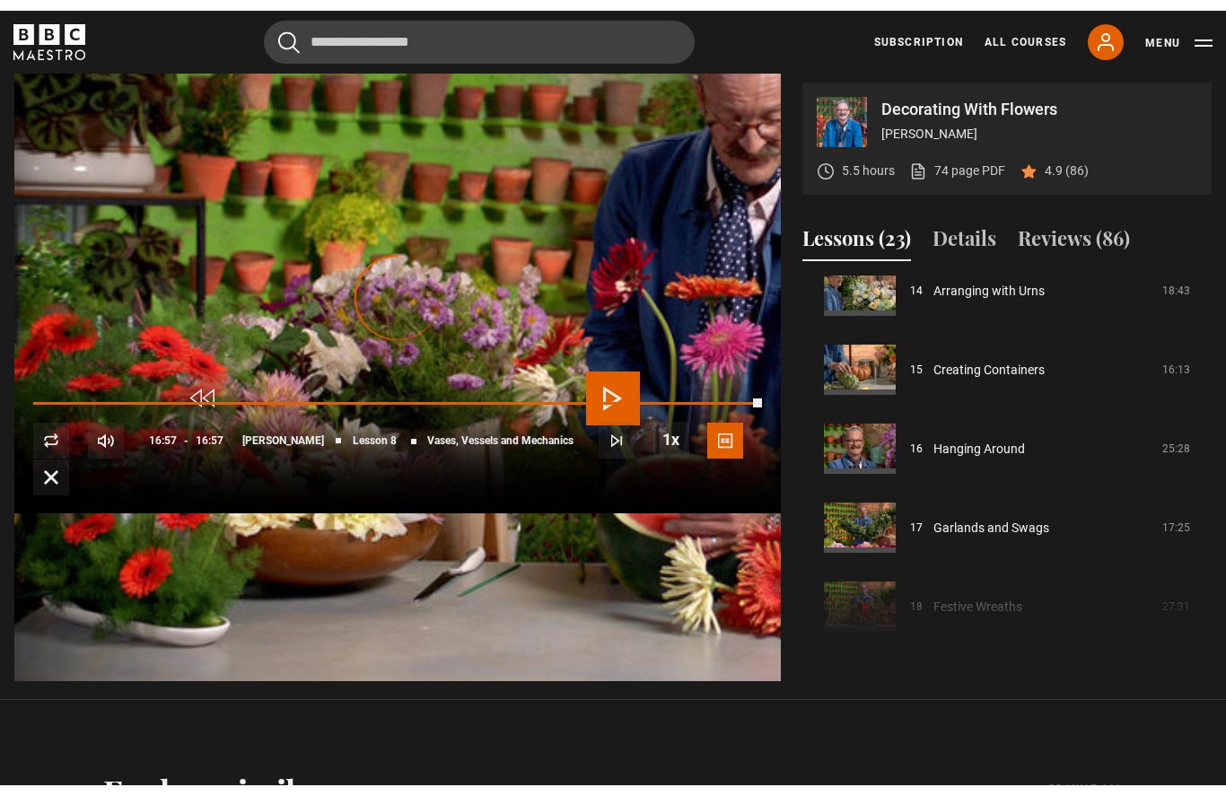
scroll to position [762, 0]
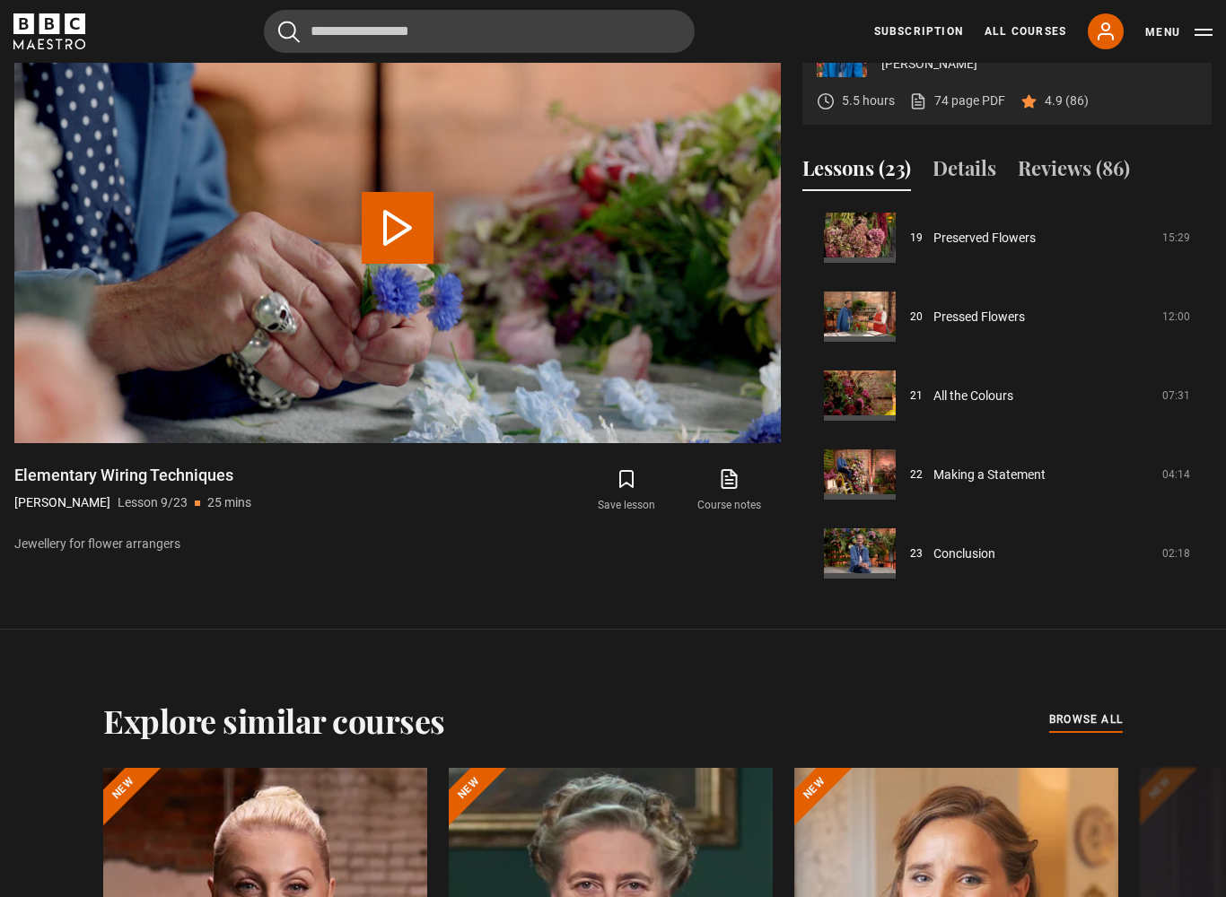
scroll to position [1507, 0]
click at [1035, 484] on link "Making a Statement" at bounding box center [989, 475] width 112 height 19
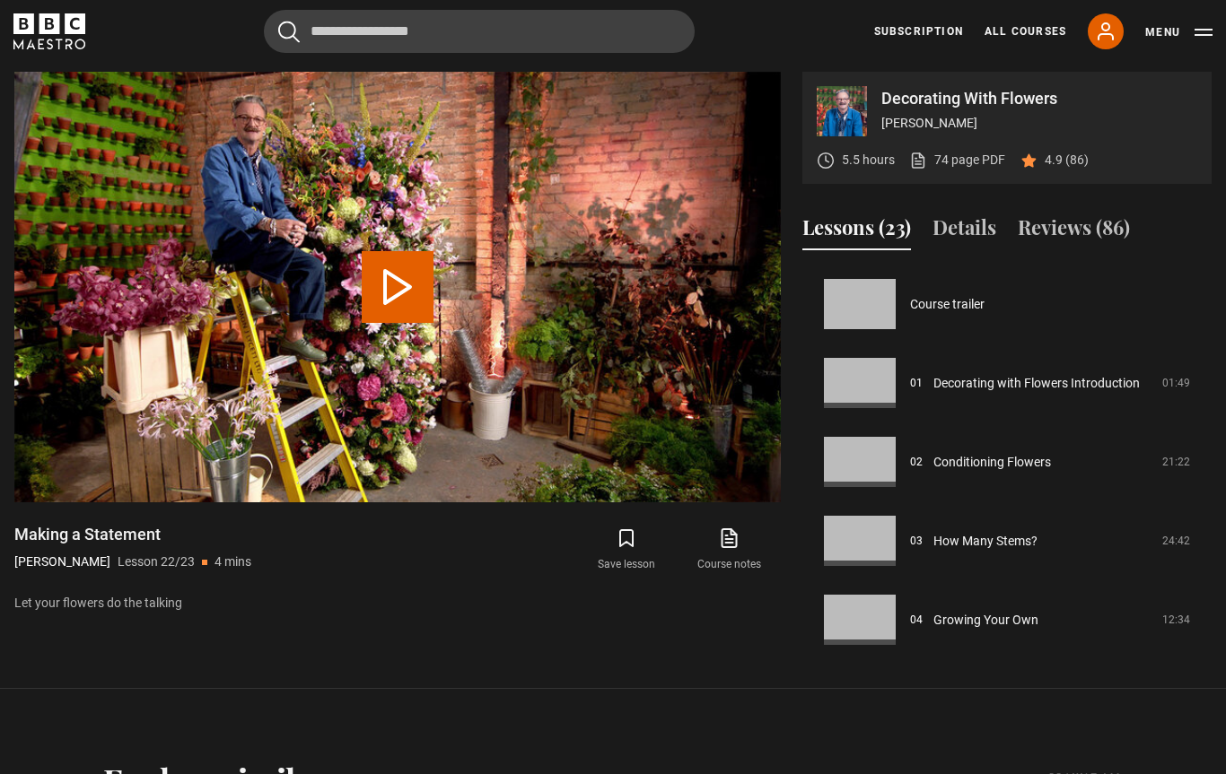
scroll to position [1507, 0]
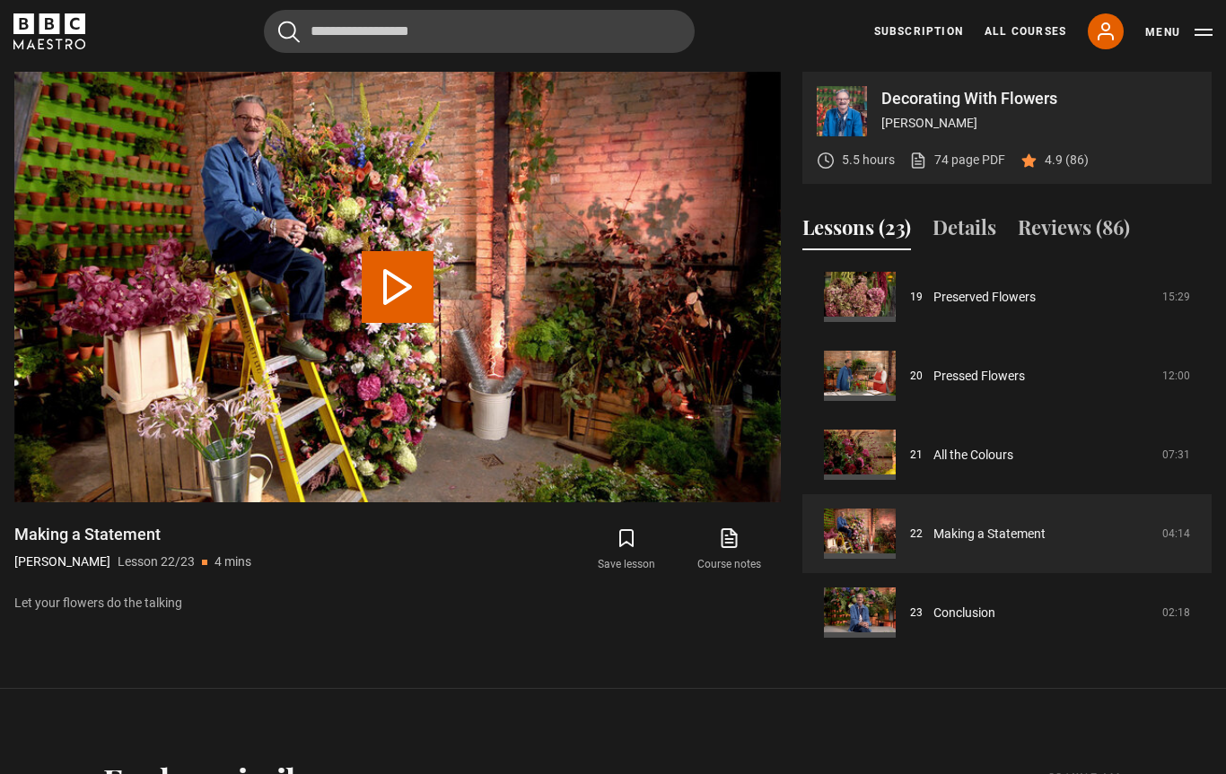
click at [412, 294] on button "Play Lesson Making a Statement" at bounding box center [398, 287] width 72 height 72
click at [862, 229] on button "Lessons (23)" at bounding box center [856, 232] width 109 height 38
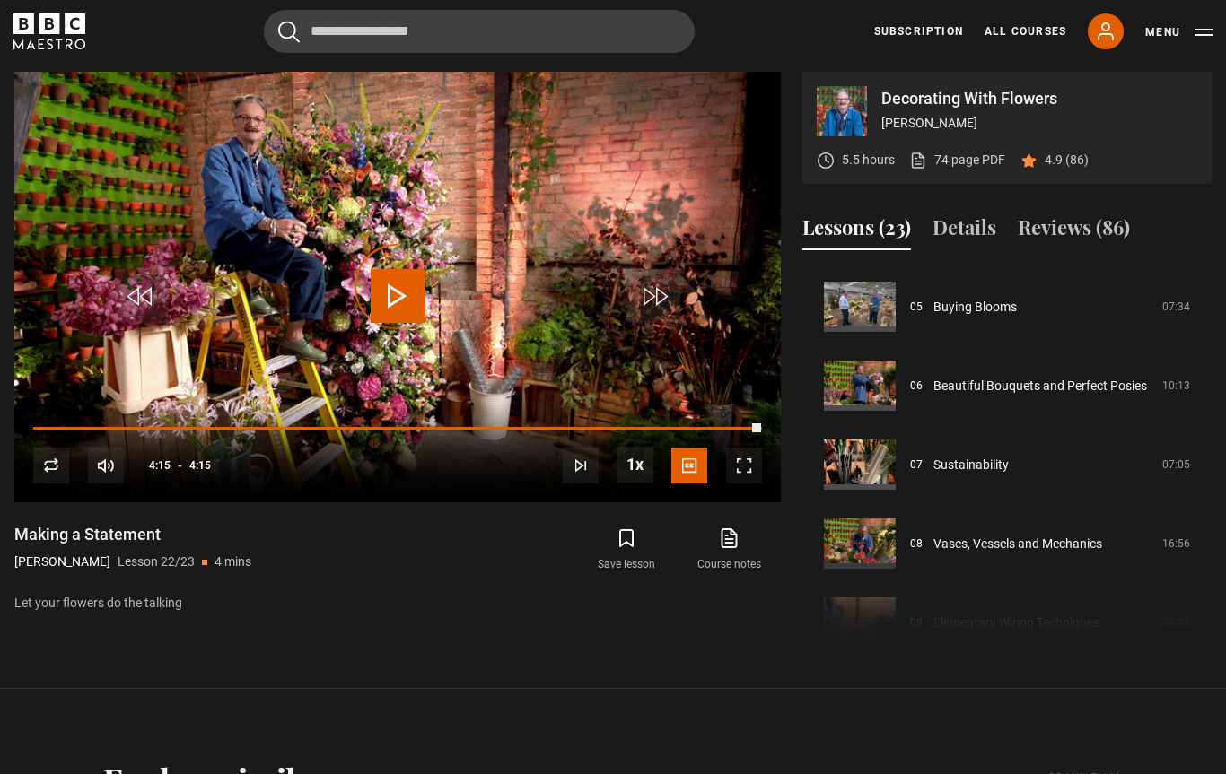
scroll to position [385, 0]
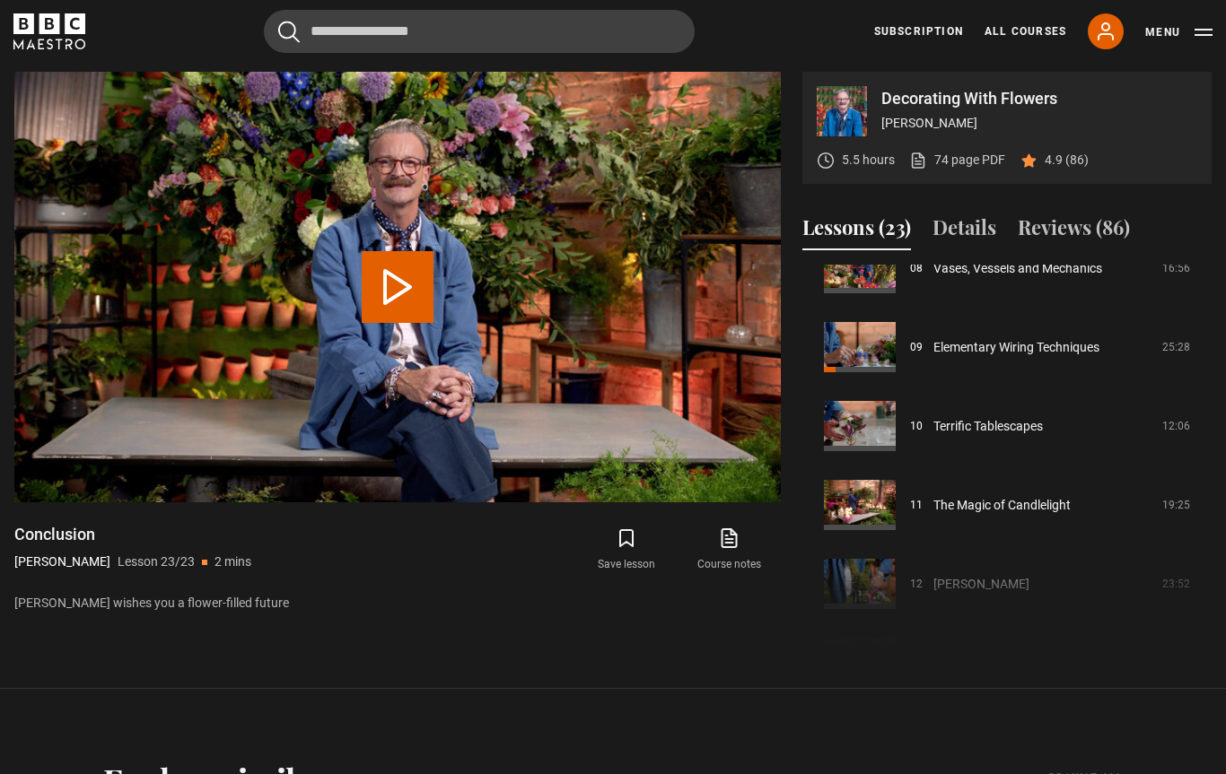
scroll to position [667, 0]
click at [960, 427] on link "Terrific Tablescapes" at bounding box center [987, 427] width 109 height 19
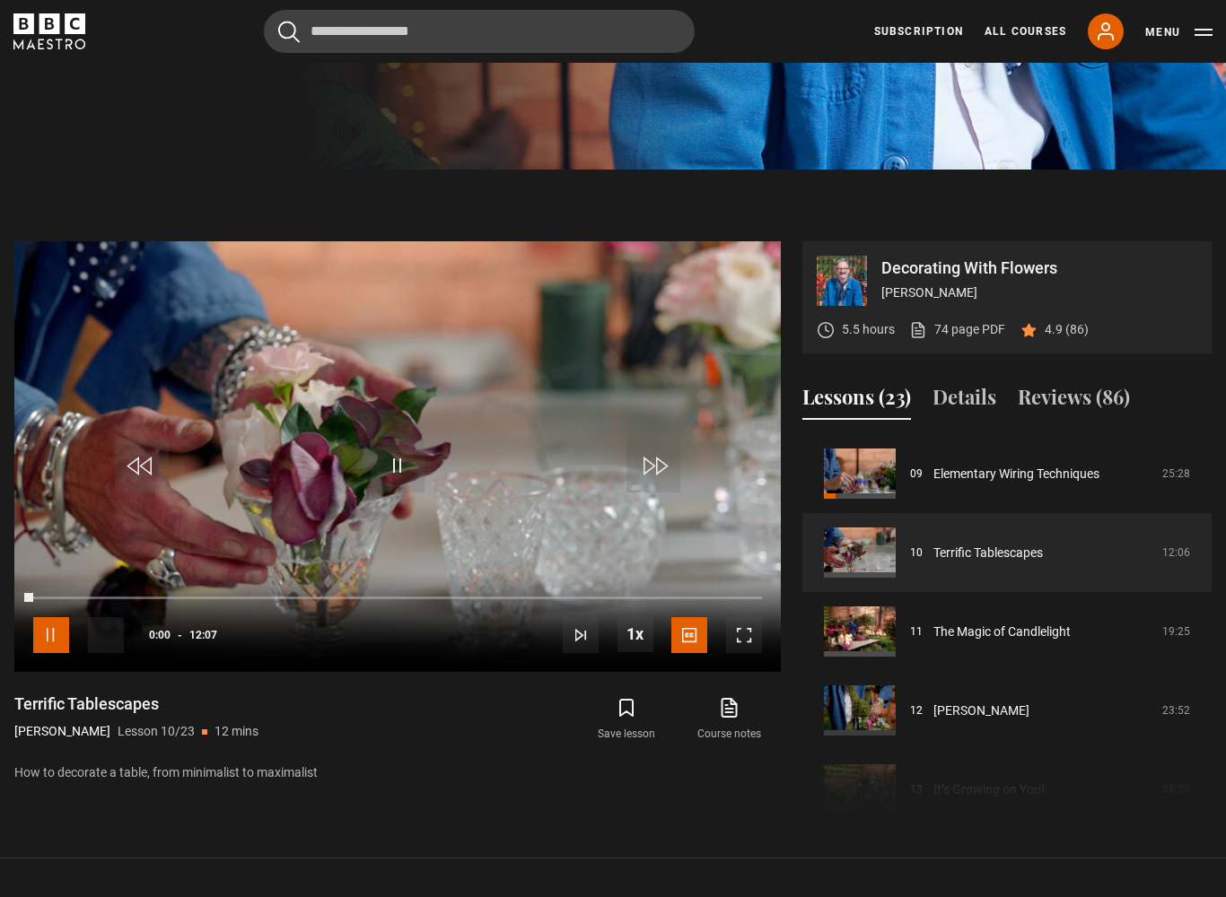
scroll to position [737, 0]
click at [750, 652] on span "Video Player" at bounding box center [744, 635] width 36 height 36
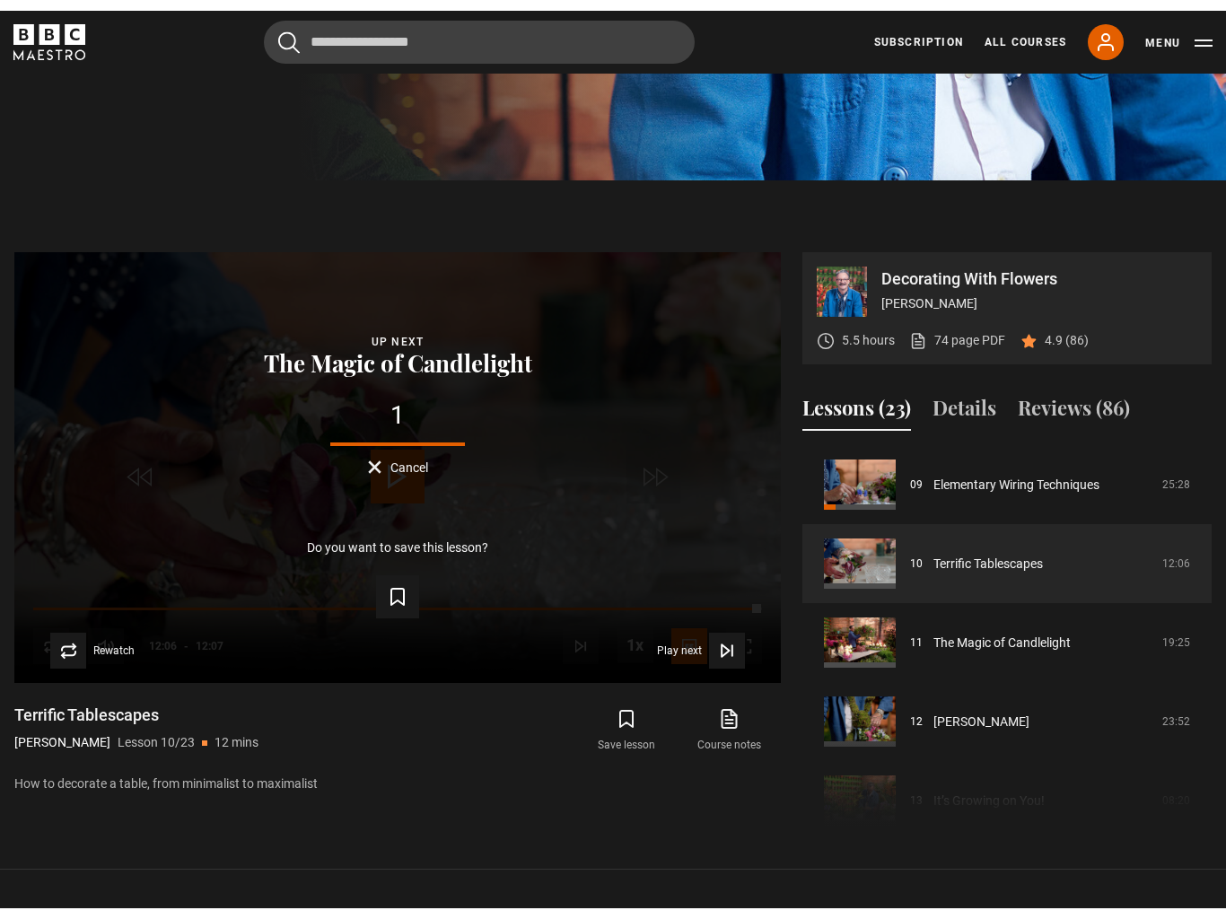
scroll to position [715, 0]
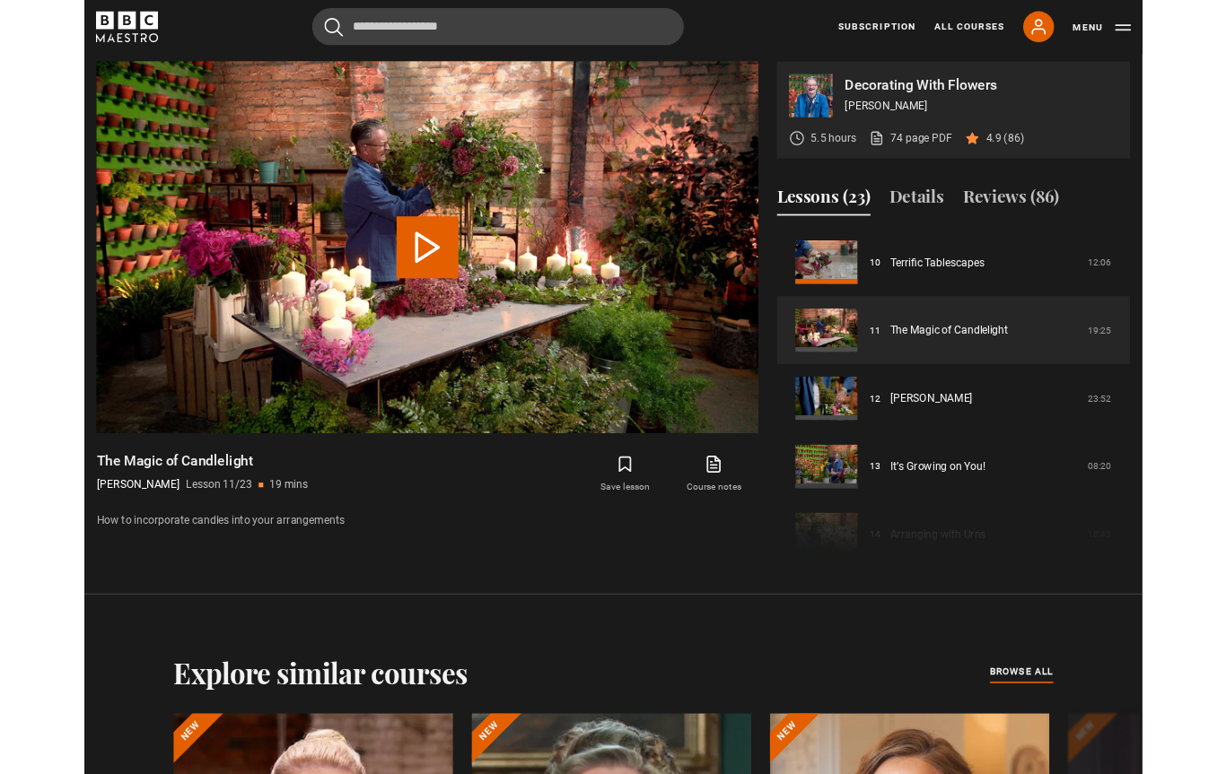
scroll to position [956, 0]
